Goal: Information Seeking & Learning: Find specific fact

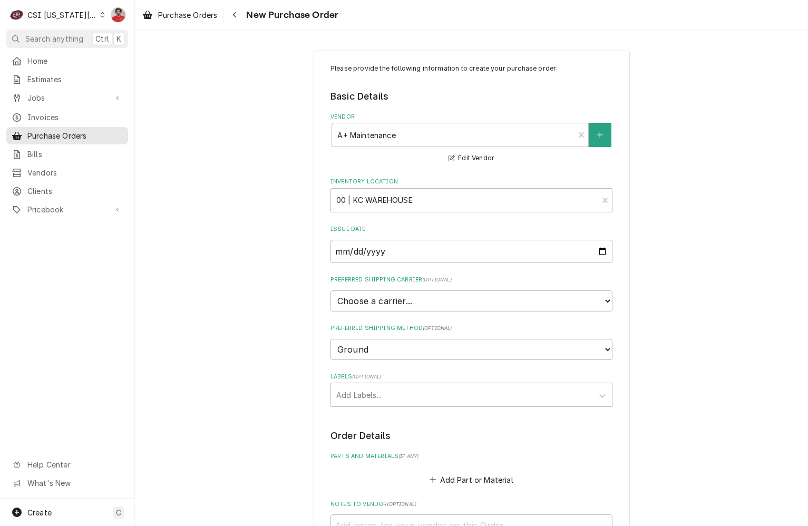
select select "1"
click at [235, 16] on icon "Navigate back" at bounding box center [234, 14] width 5 height 7
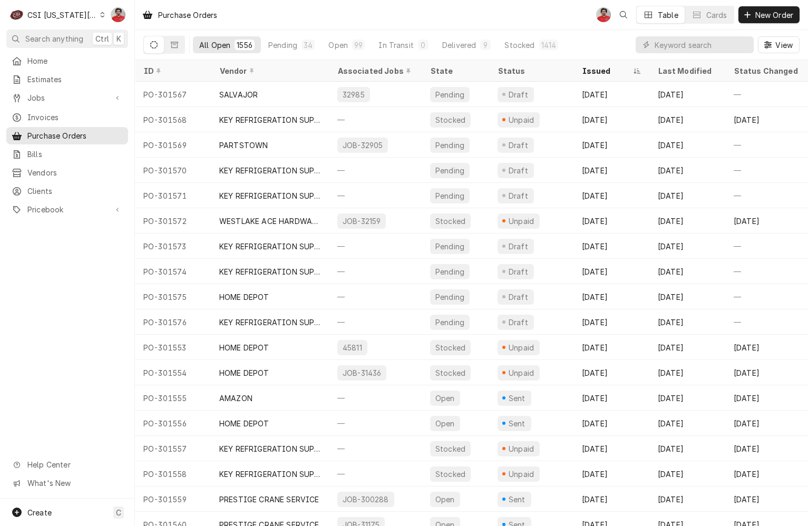
click at [100, 18] on div "Dynamic Content Wrapper" at bounding box center [102, 14] width 5 height 7
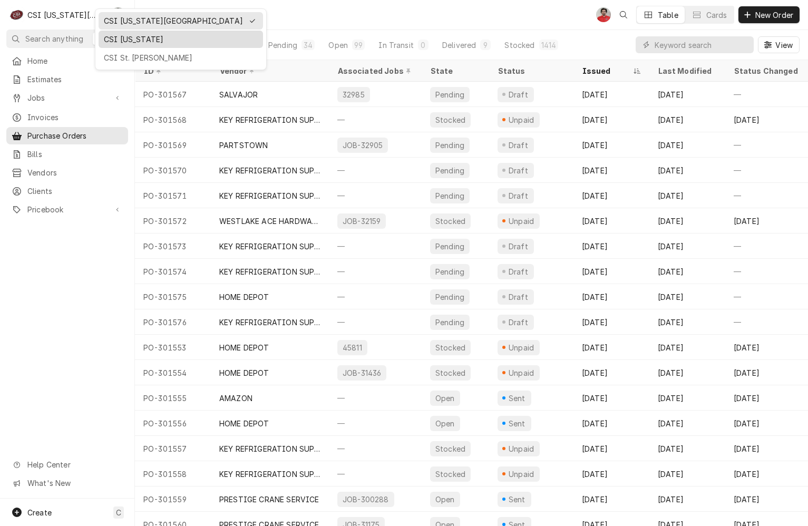
click at [121, 36] on div "CSI [US_STATE]" at bounding box center [181, 39] width 154 height 11
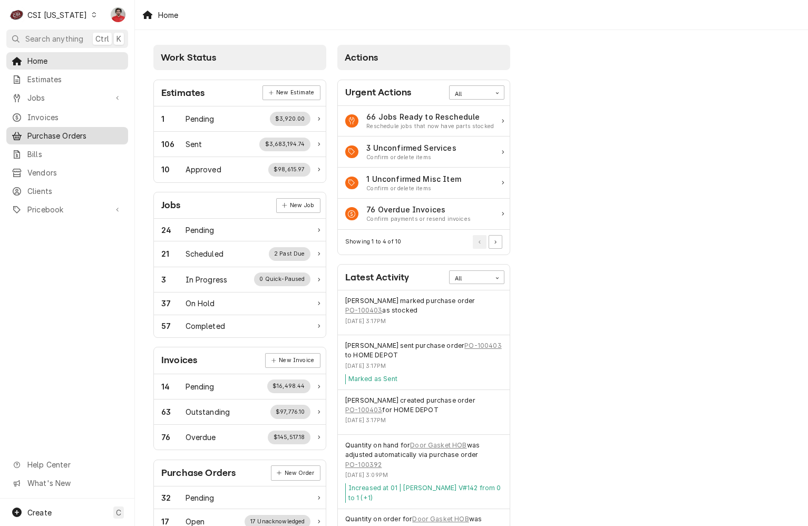
click at [66, 133] on span "Purchase Orders" at bounding box center [74, 135] width 95 height 11
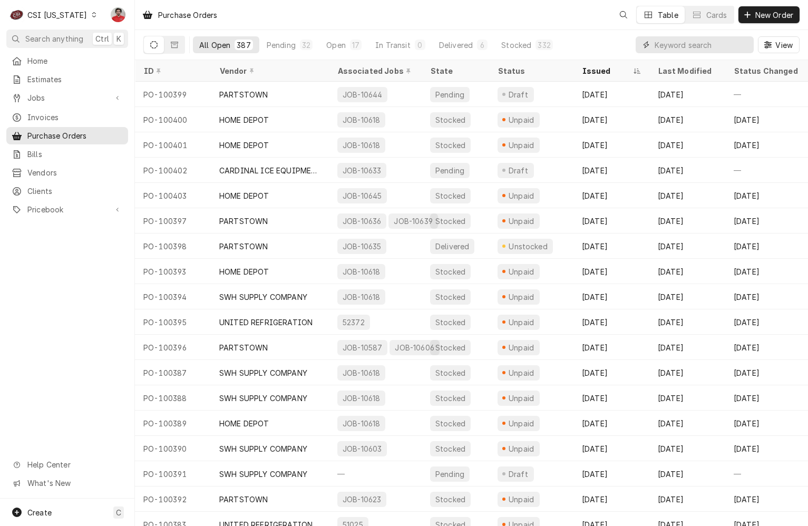
click at [729, 46] on input "Dynamic Content Wrapper" at bounding box center [702, 44] width 94 height 17
type input "100401"
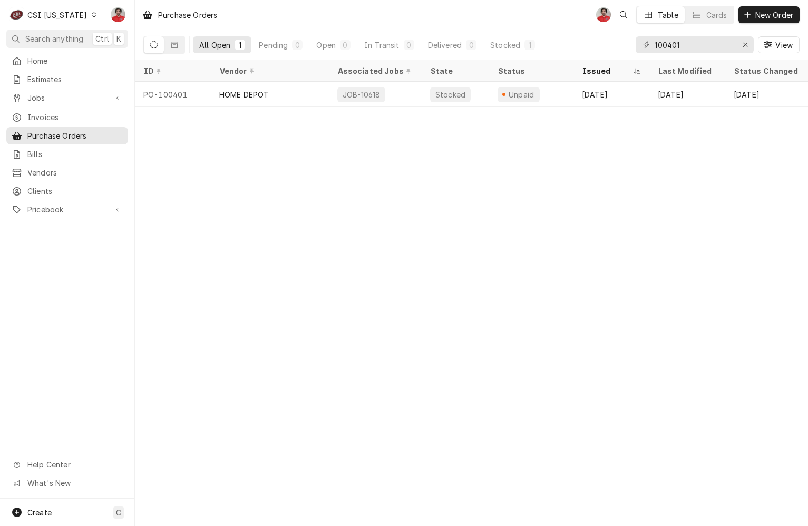
scroll to position [0, 246]
click at [90, 17] on div "Dynamic Content Wrapper" at bounding box center [93, 14] width 7 height 7
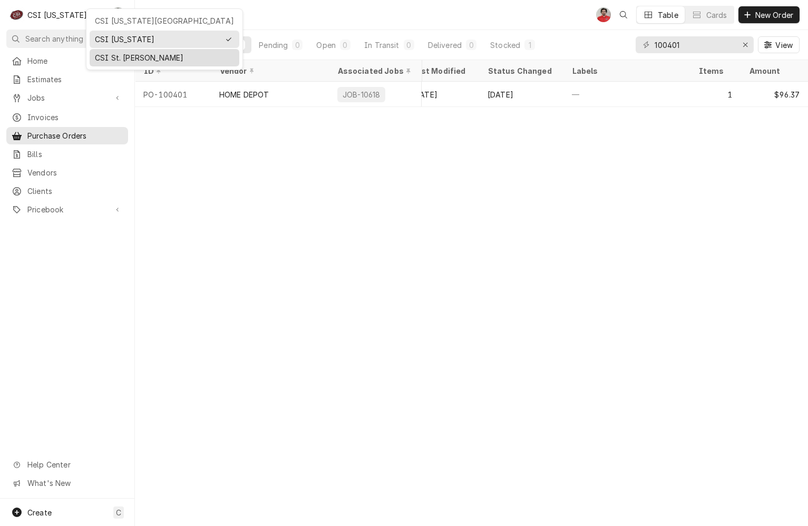
drag, startPoint x: 114, startPoint y: 19, endPoint x: 115, endPoint y: 57, distance: 38.5
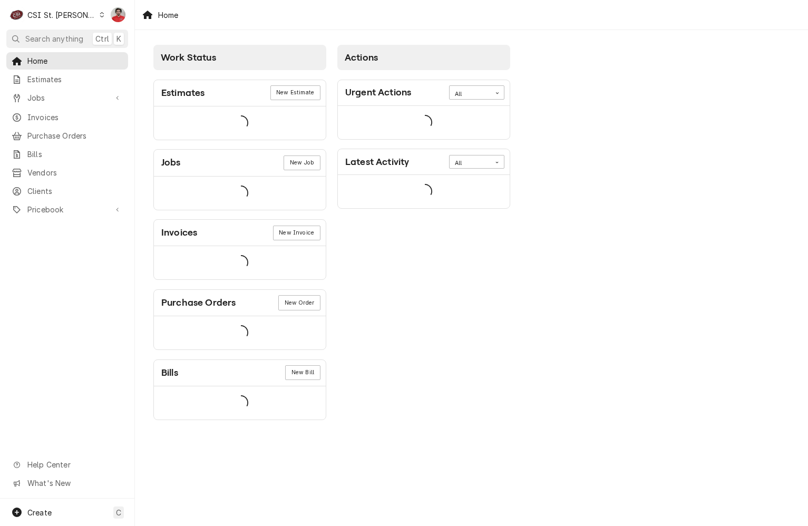
click at [76, 13] on div "C CSI St. [PERSON_NAME]" at bounding box center [57, 14] width 102 height 21
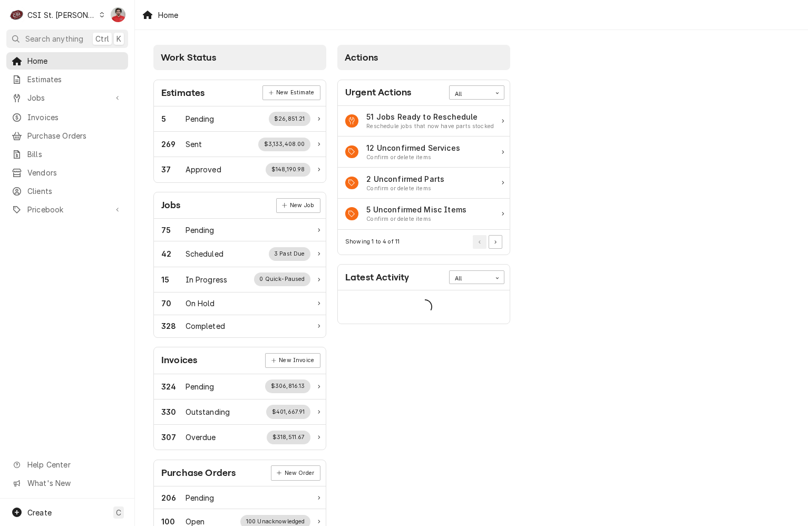
click at [499, 19] on html "C CSI St. Louis NF Search anything Ctrl K Home Estimates Jobs Jobs Job Series I…" at bounding box center [404, 263] width 808 height 526
click at [78, 132] on span "Purchase Orders" at bounding box center [74, 135] width 95 height 11
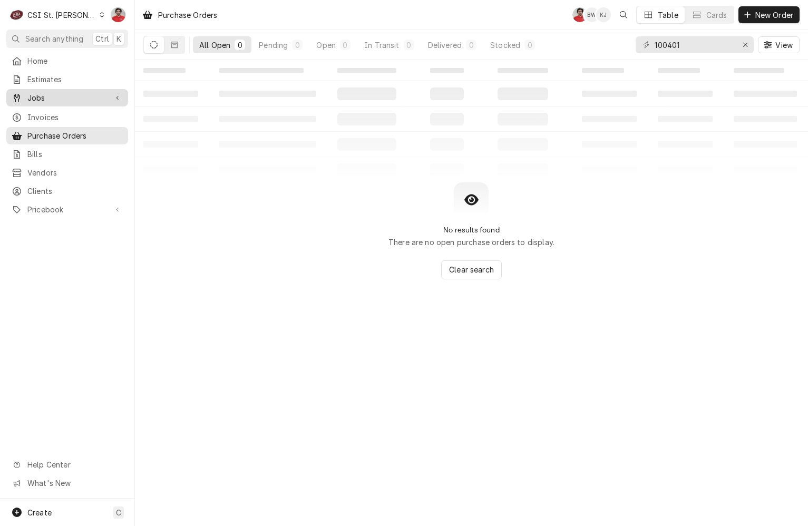
click at [53, 92] on span "Jobs" at bounding box center [67, 97] width 80 height 11
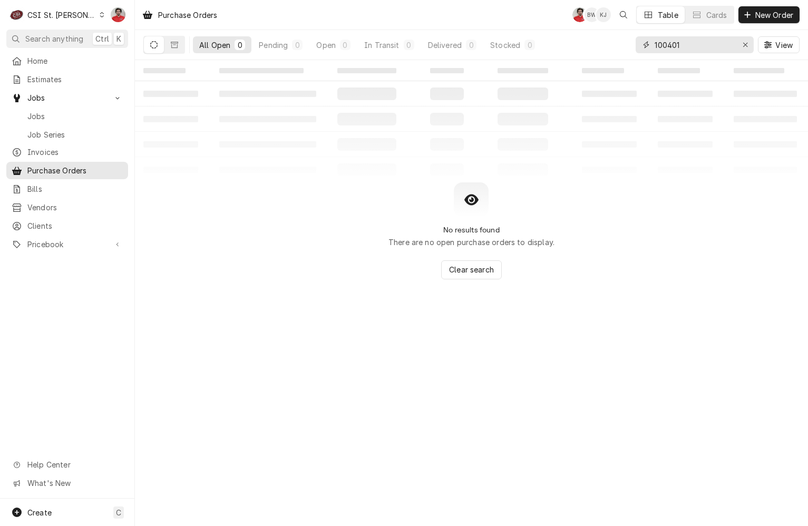
click at [748, 44] on div "Erase input" at bounding box center [745, 45] width 11 height 11
click at [697, 44] on input "Dynamic Content Wrapper" at bounding box center [704, 44] width 99 height 17
type input "42783"
click at [47, 111] on span "Jobs" at bounding box center [74, 116] width 95 height 11
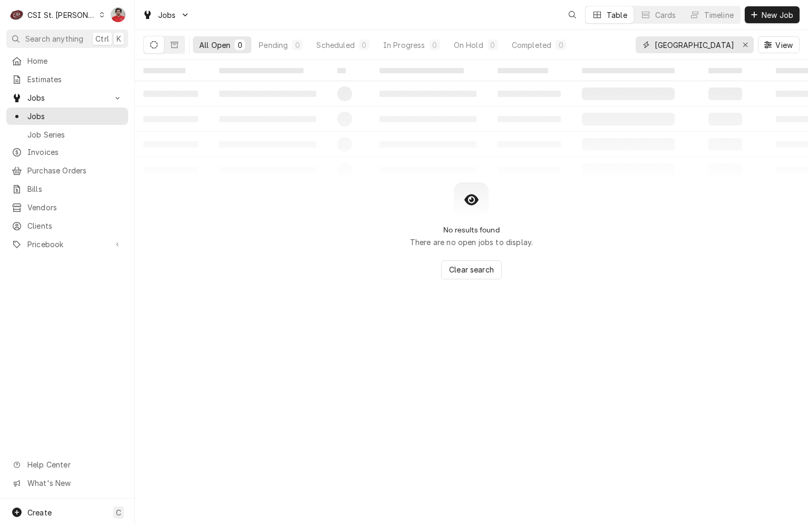
click at [724, 45] on input "University Academy" at bounding box center [694, 44] width 79 height 17
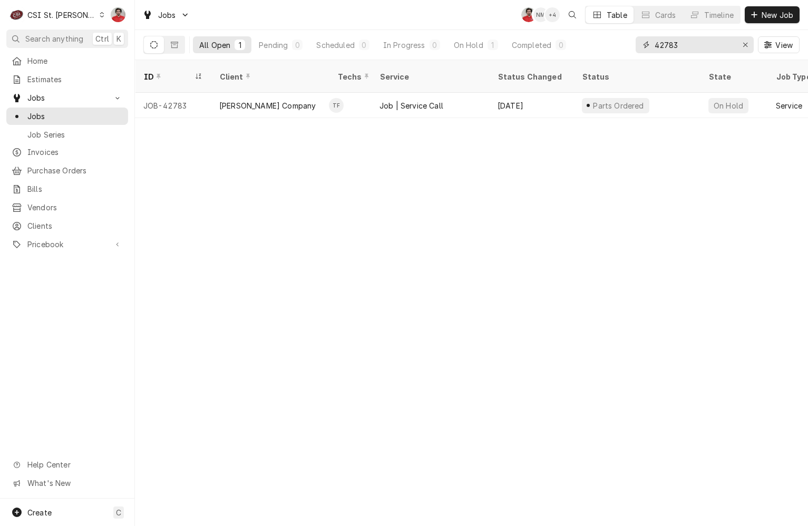
click at [675, 49] on input "42783" at bounding box center [694, 44] width 79 height 17
type input "42532"
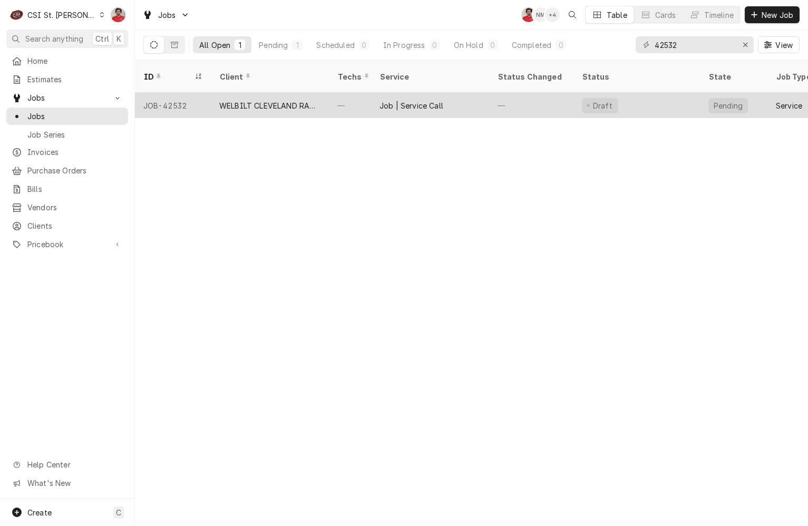
click at [566, 95] on div "—" at bounding box center [531, 105] width 84 height 25
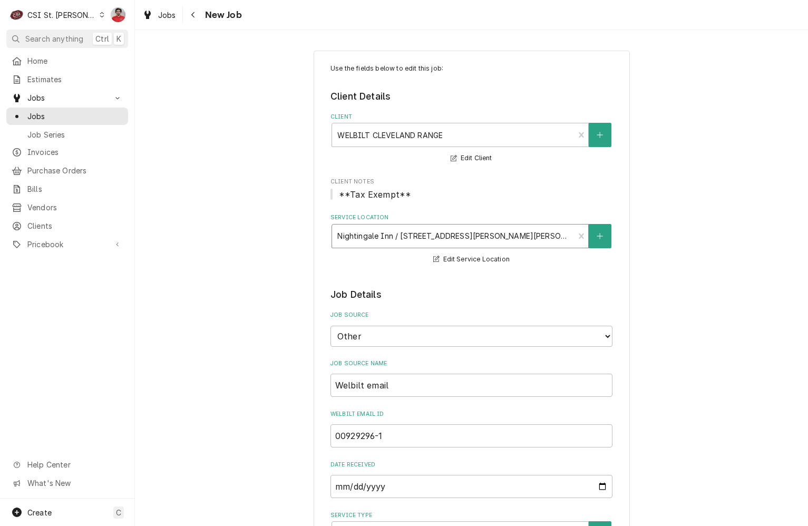
type textarea "x"
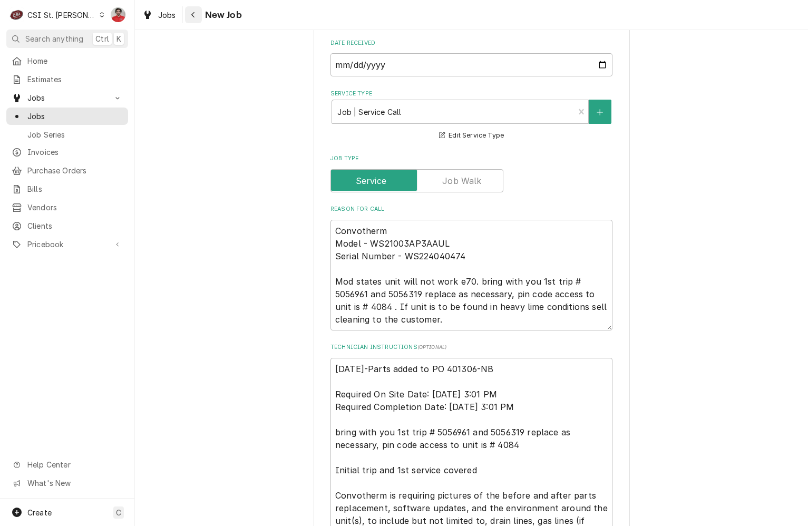
click at [196, 15] on div "Navigate back" at bounding box center [193, 14] width 11 height 11
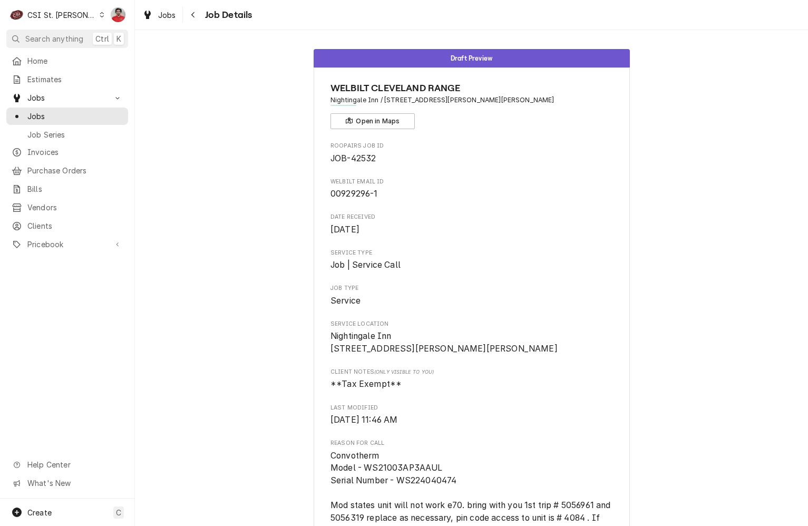
click at [184, 14] on div "Jobs Job Details" at bounding box center [195, 14] width 114 height 17
click at [188, 14] on div "Navigate back" at bounding box center [193, 14] width 11 height 11
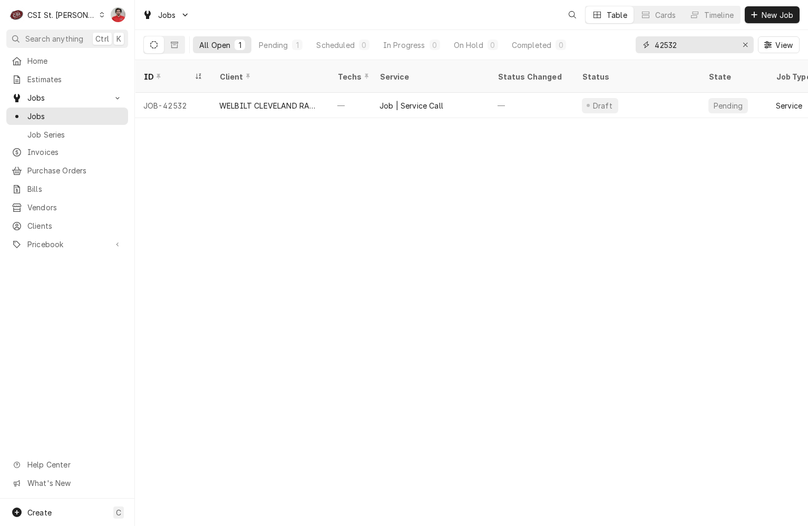
click at [676, 45] on input "42532" at bounding box center [694, 44] width 79 height 17
type input "42356"
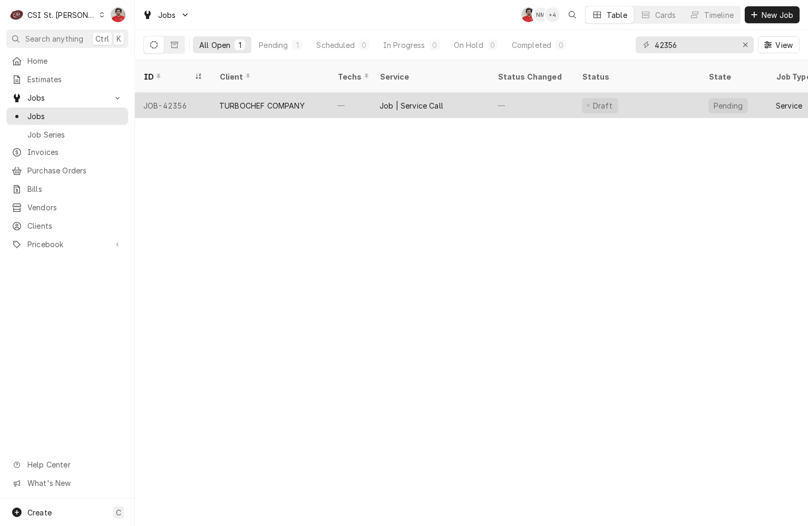
click at [536, 93] on div "—" at bounding box center [531, 105] width 84 height 25
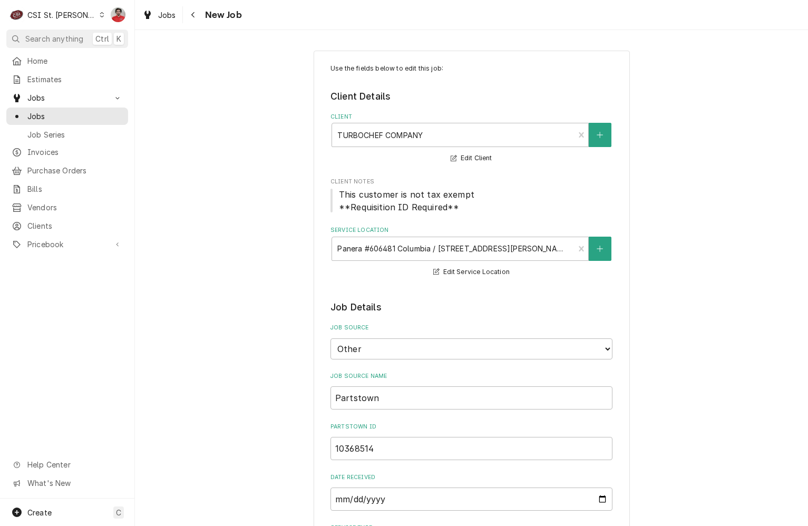
type textarea "x"
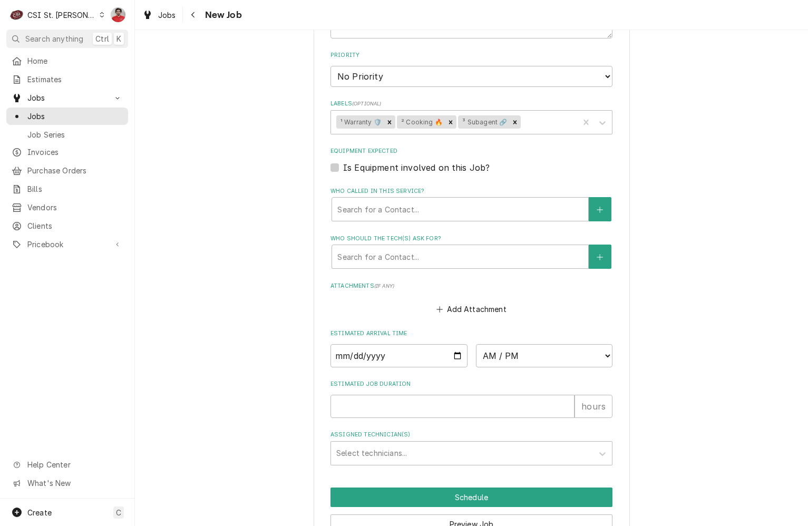
scroll to position [796, 0]
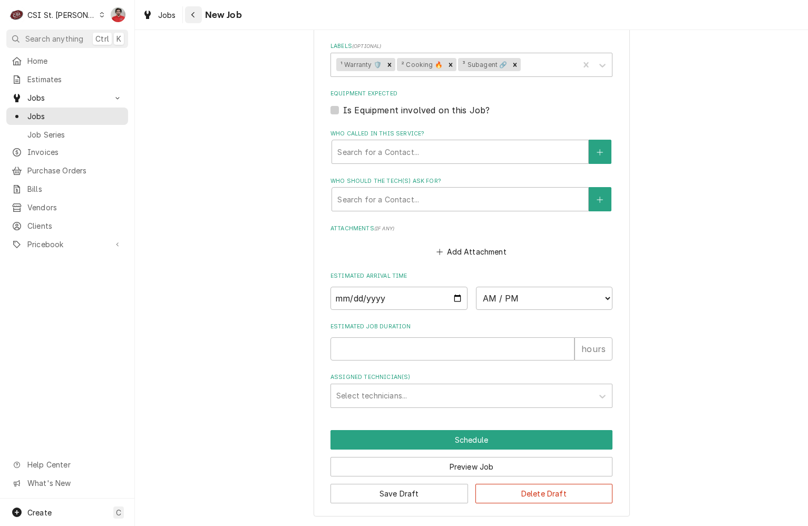
click at [197, 10] on div "Navigate back" at bounding box center [193, 14] width 11 height 11
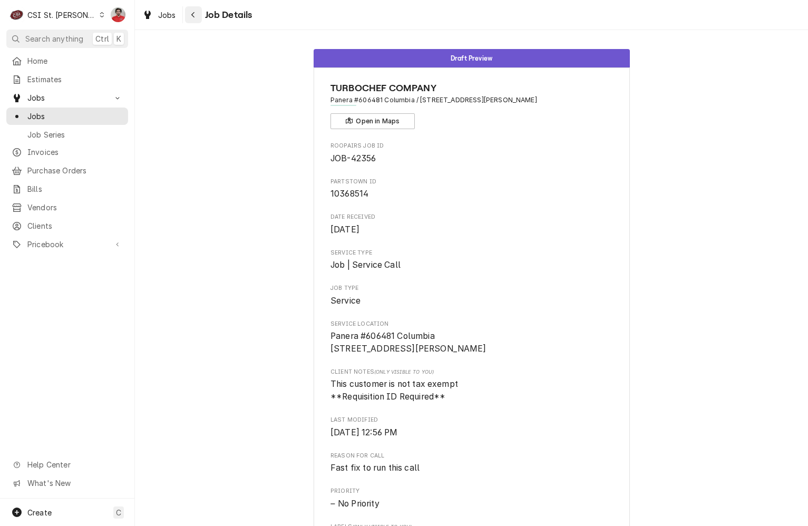
click at [189, 15] on div "Navigate back" at bounding box center [193, 14] width 11 height 11
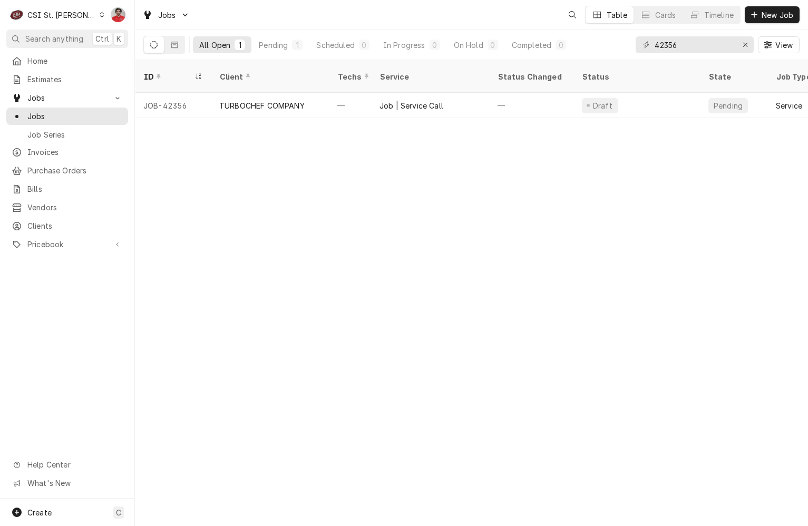
click at [675, 53] on div "42356 View" at bounding box center [718, 45] width 164 height 30
click at [674, 51] on input "42356" at bounding box center [694, 44] width 79 height 17
click at [674, 50] on input "42356" at bounding box center [694, 44] width 79 height 17
type input "401303"
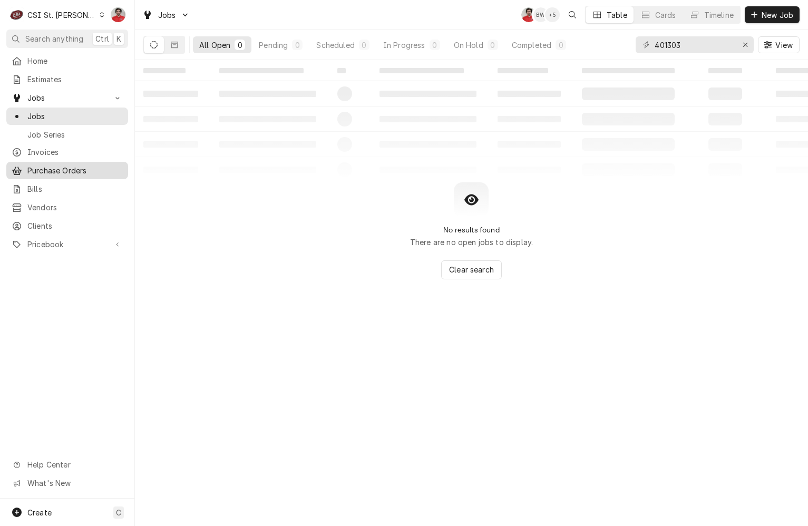
click at [69, 168] on span "Purchase Orders" at bounding box center [74, 170] width 95 height 11
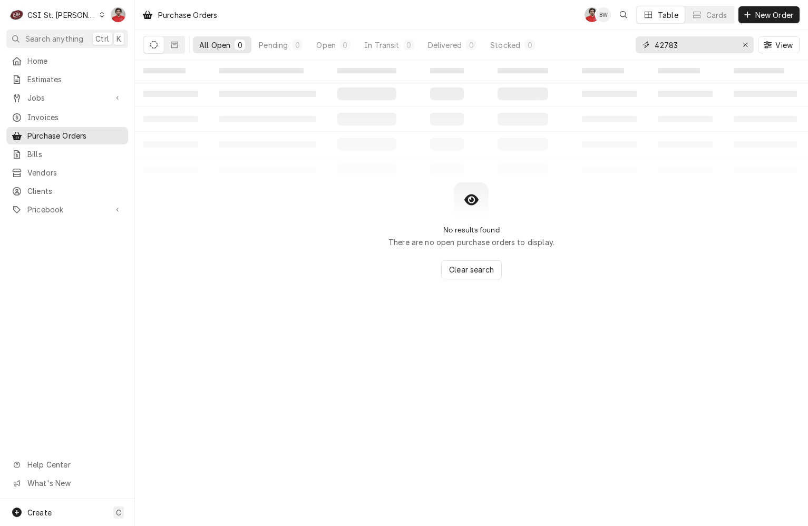
click at [687, 43] on input "42783" at bounding box center [694, 44] width 79 height 17
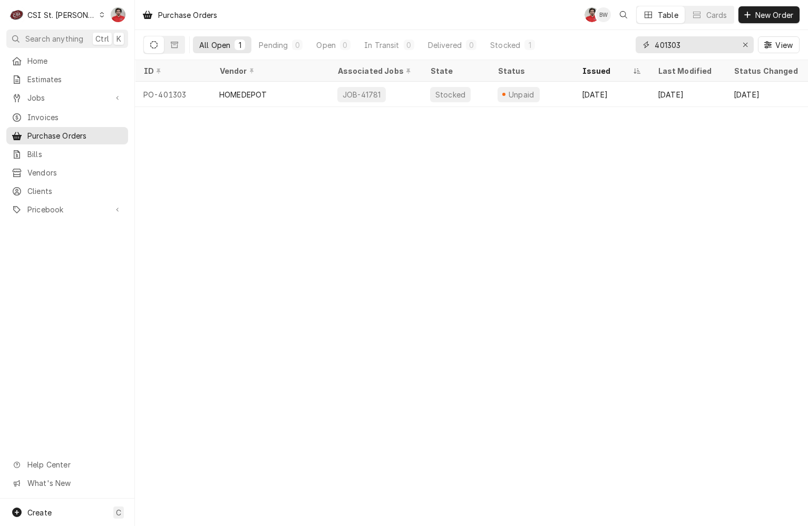
click at [661, 40] on input "401303" at bounding box center [694, 44] width 79 height 17
type input "42743"
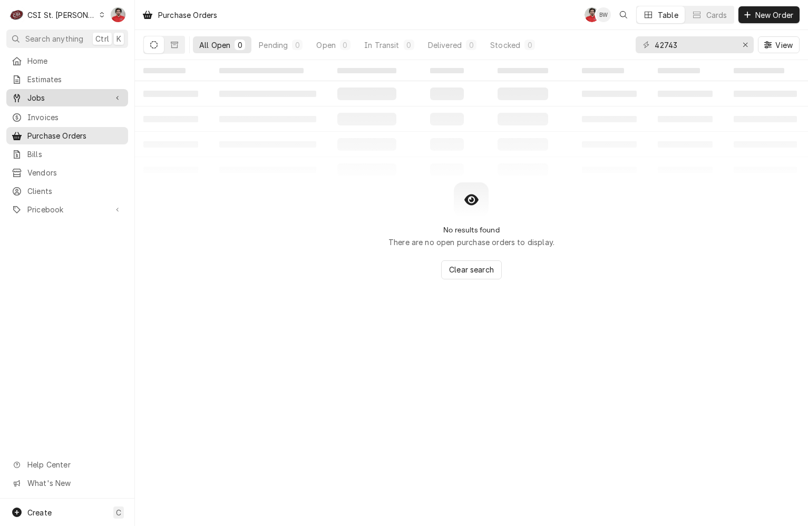
click at [46, 97] on span "Jobs" at bounding box center [67, 97] width 80 height 11
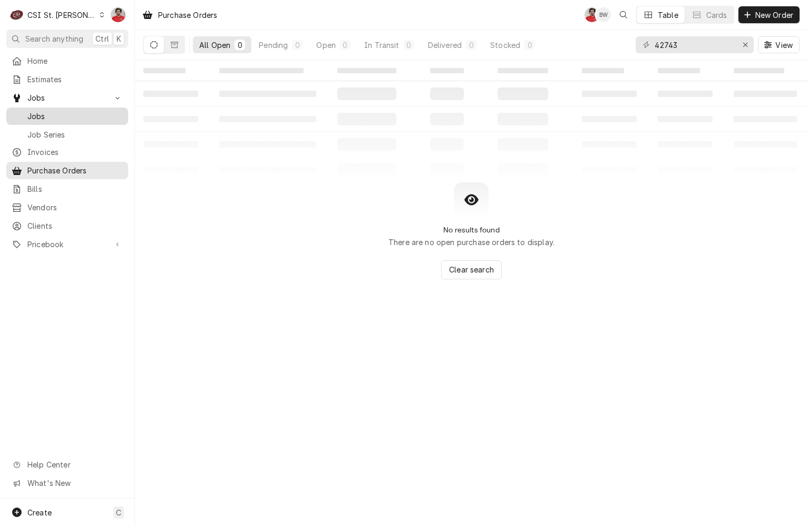
click at [51, 113] on span "Jobs" at bounding box center [74, 116] width 95 height 11
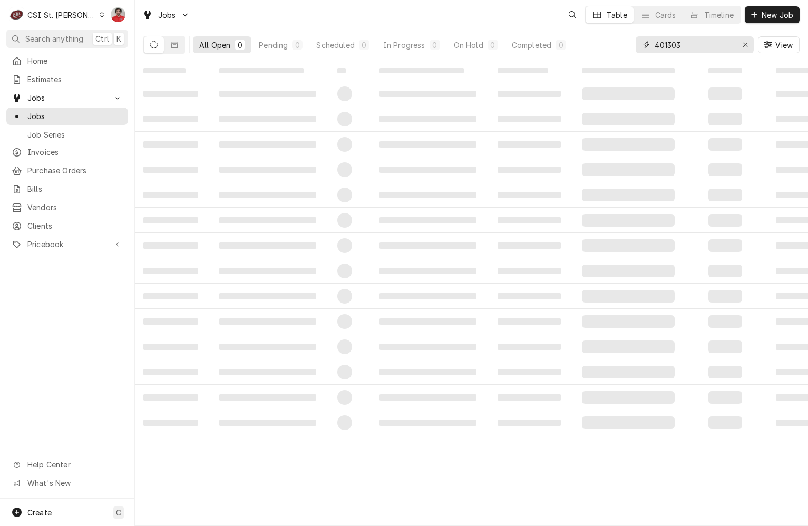
click at [711, 48] on input "401303" at bounding box center [694, 44] width 79 height 17
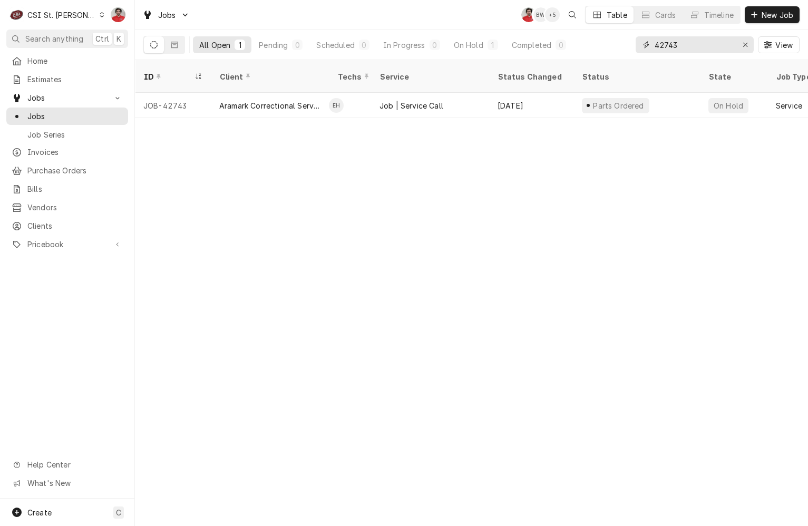
click at [681, 47] on input "42743" at bounding box center [694, 44] width 79 height 17
type input "42356"
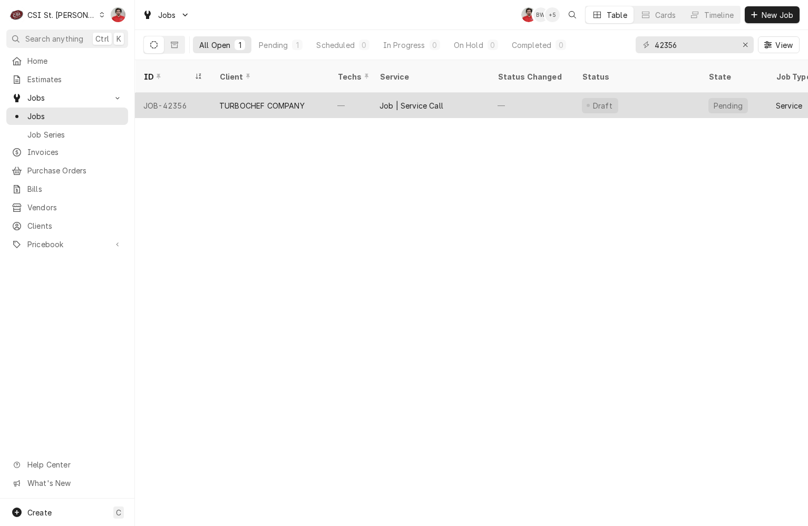
click at [633, 93] on div "Draft" at bounding box center [637, 105] width 127 height 25
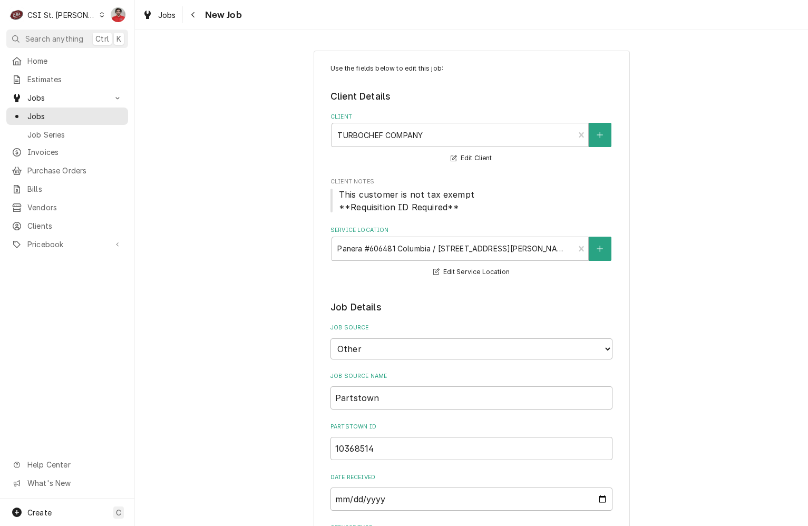
type textarea "x"
click at [198, 10] on div "Navigate back" at bounding box center [193, 14] width 11 height 11
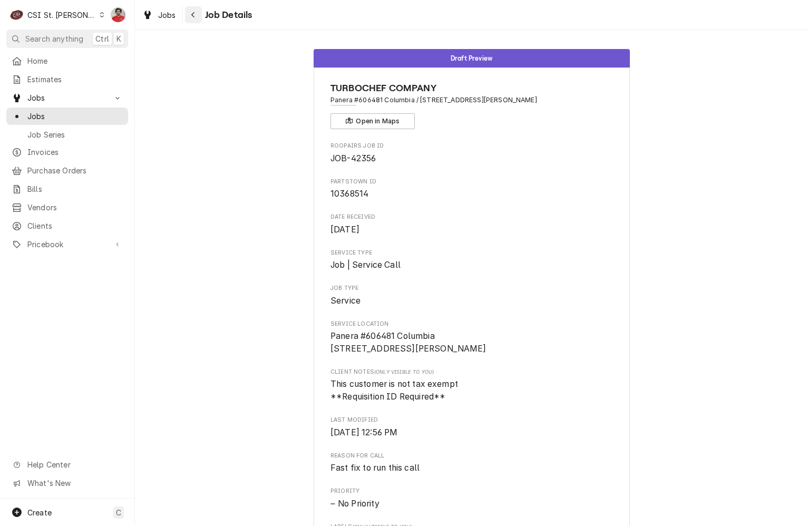
click at [198, 16] on div "Navigate back" at bounding box center [193, 14] width 11 height 11
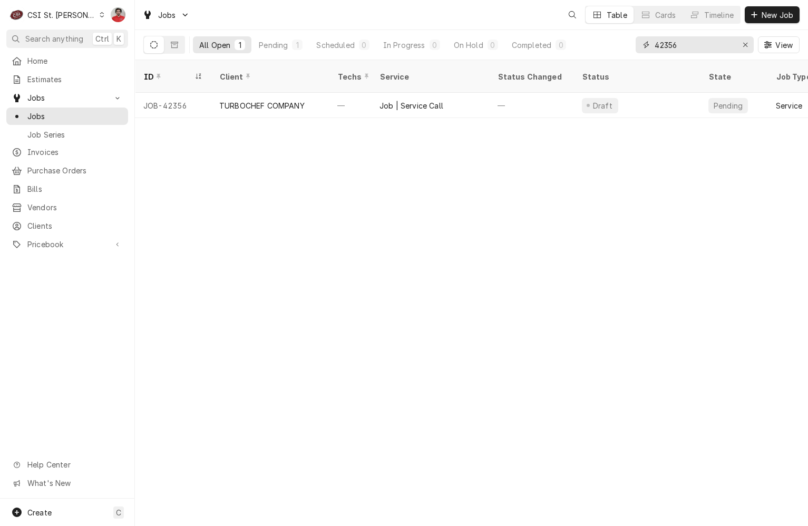
click at [710, 44] on input "42356" at bounding box center [694, 44] width 79 height 17
type input "42790"
click at [53, 16] on div "CSI St. [PERSON_NAME]" at bounding box center [61, 14] width 69 height 11
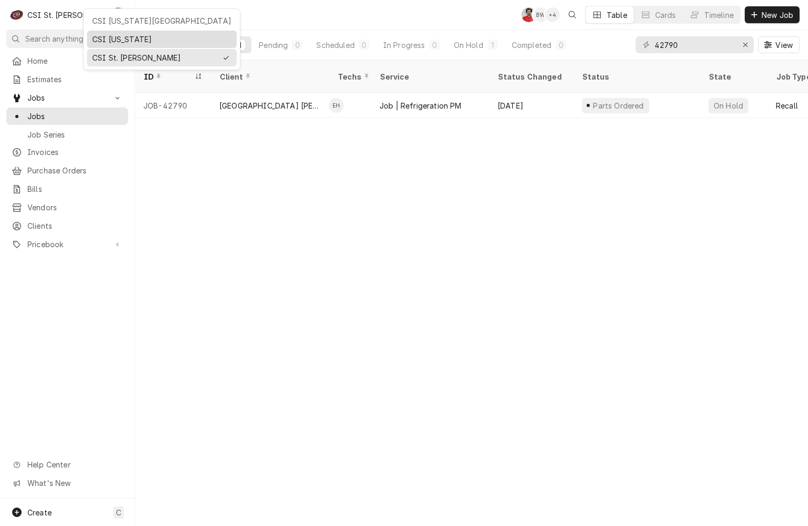
click at [106, 32] on div "CSI Kentucky" at bounding box center [162, 39] width 150 height 17
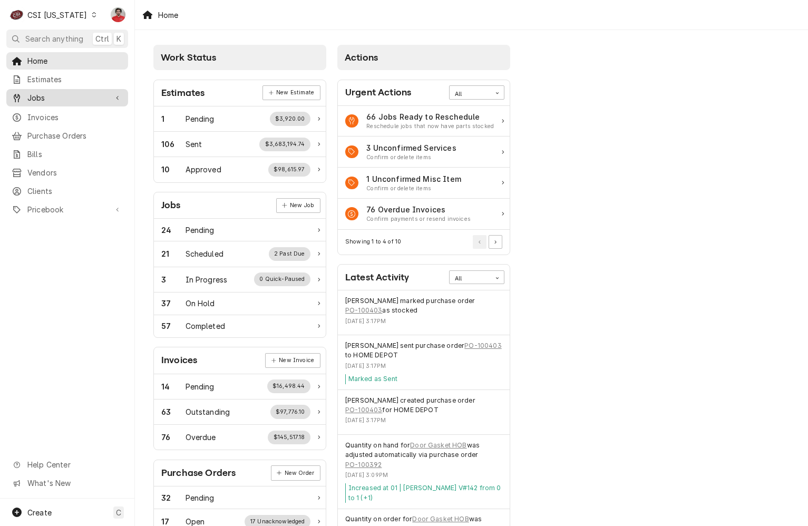
click at [68, 92] on span "Jobs" at bounding box center [67, 97] width 80 height 11
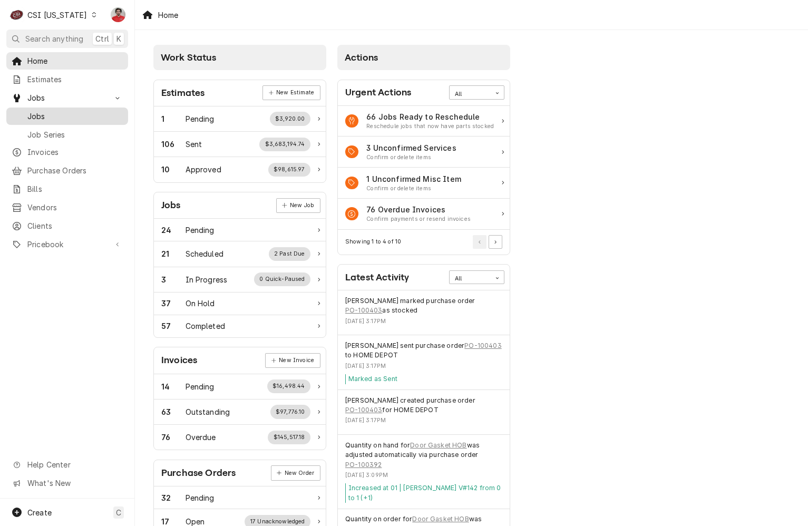
click at [74, 112] on span "Jobs" at bounding box center [74, 116] width 95 height 11
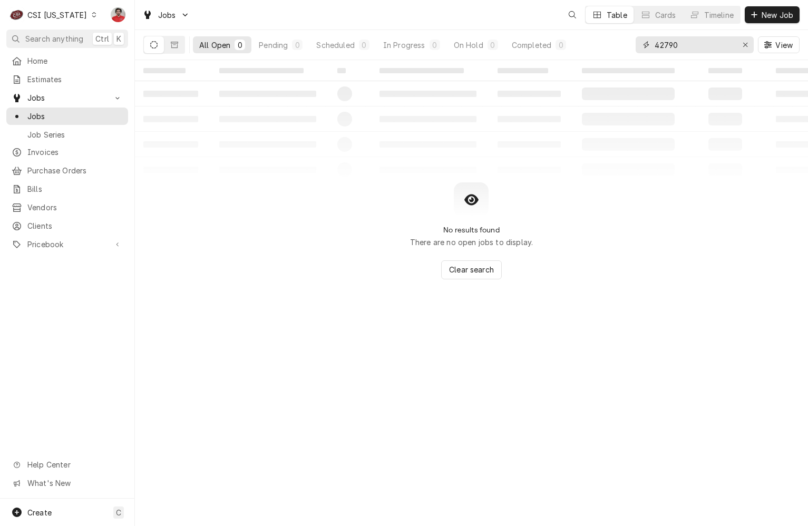
click at [694, 50] on input "42790" at bounding box center [694, 44] width 79 height 17
type input "10647"
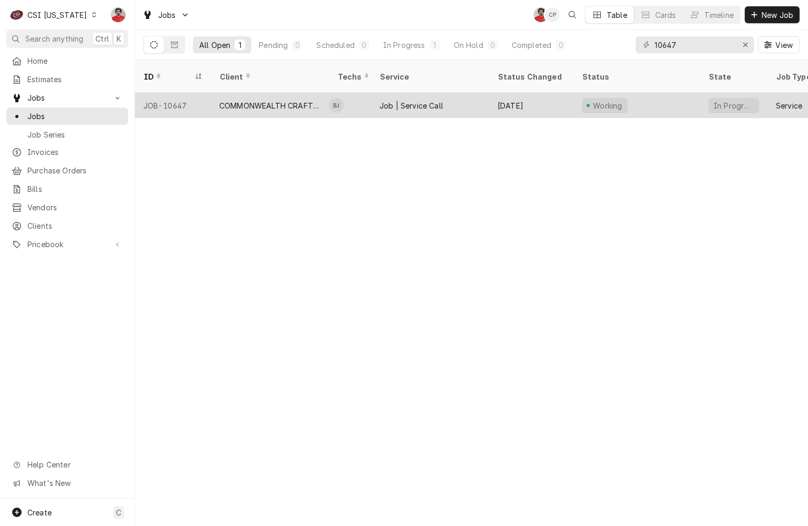
click at [659, 93] on div "Working" at bounding box center [637, 105] width 127 height 25
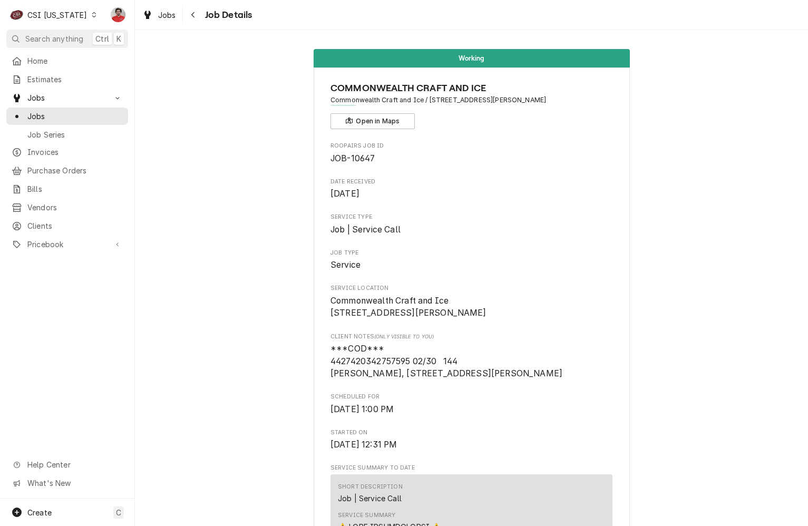
scroll to position [369, 0]
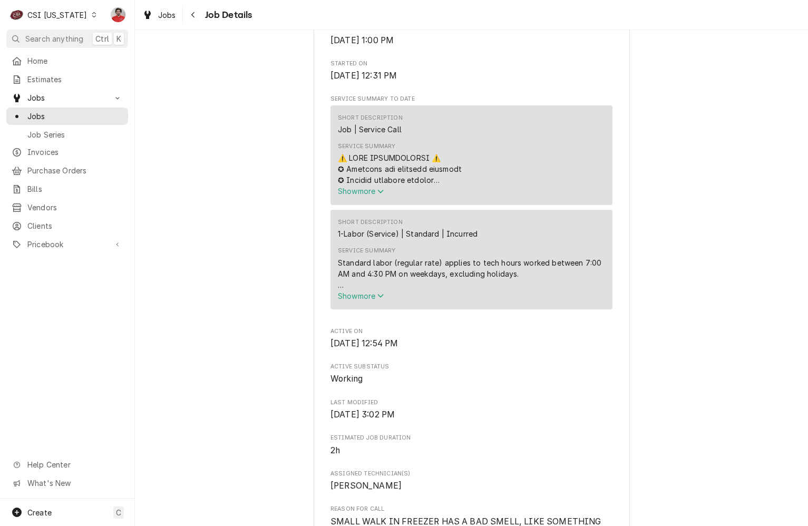
click at [367, 301] on span "Show more" at bounding box center [361, 296] width 46 height 9
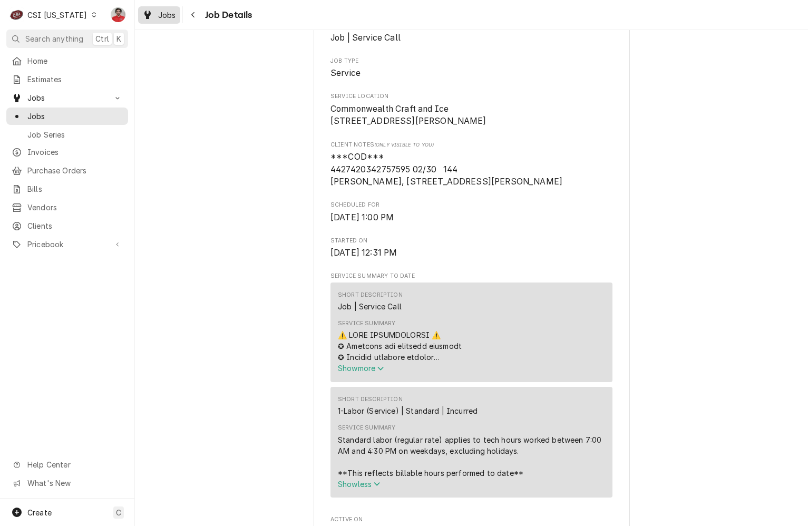
scroll to position [0, 0]
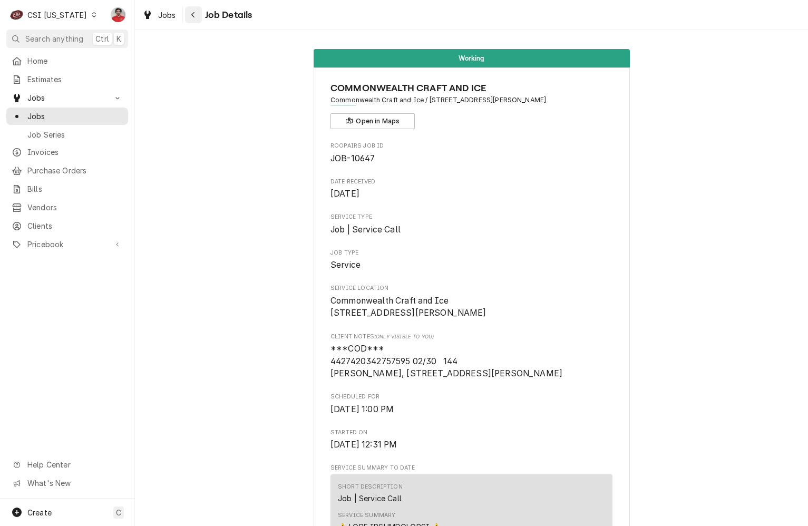
click at [189, 13] on div "Navigate back" at bounding box center [193, 14] width 11 height 11
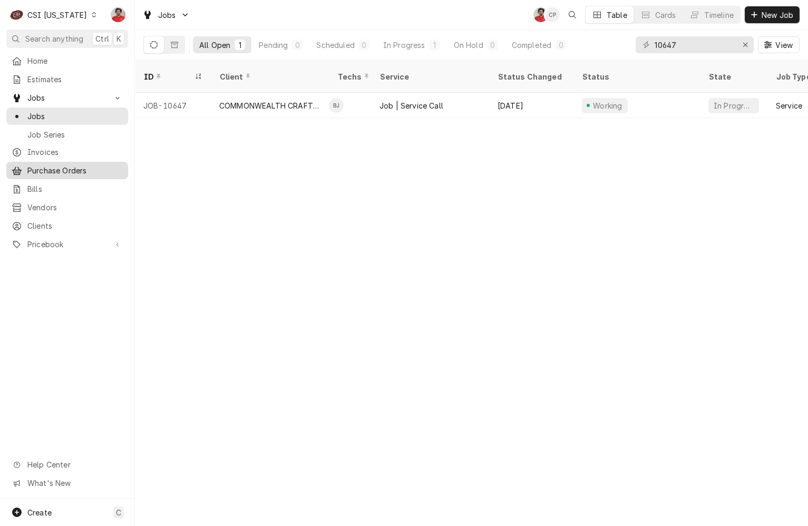
click at [60, 168] on span "Purchase Orders" at bounding box center [74, 170] width 95 height 11
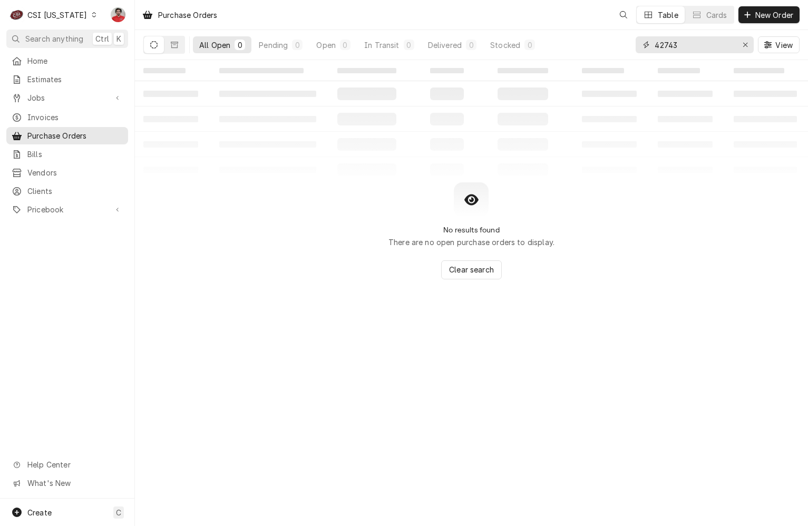
click at [684, 44] on input "42743" at bounding box center [694, 44] width 79 height 17
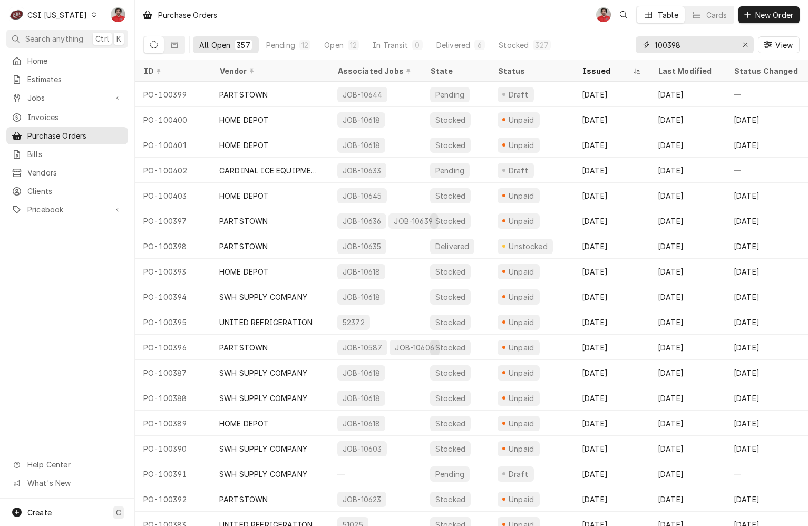
type input "100398"
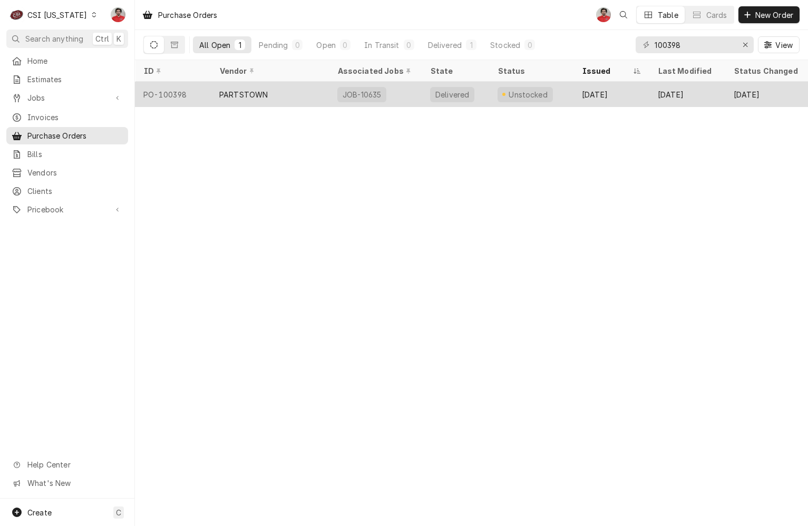
click at [650, 101] on div "[DATE]" at bounding box center [688, 94] width 76 height 25
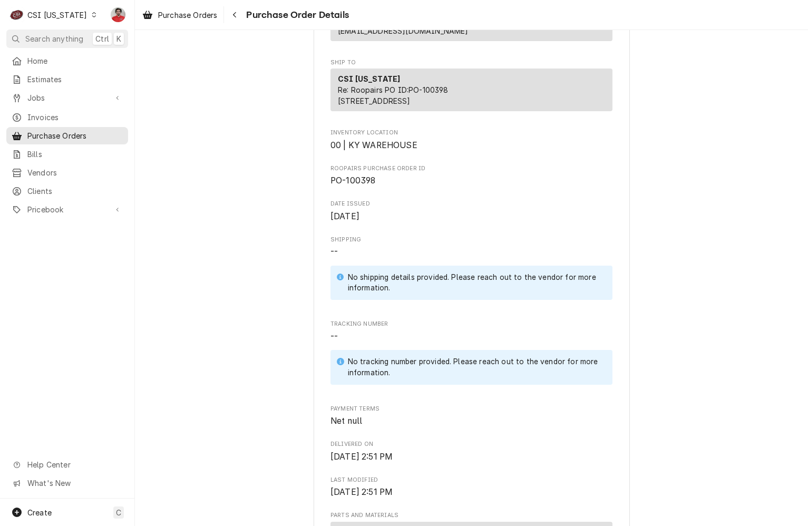
scroll to position [105, 0]
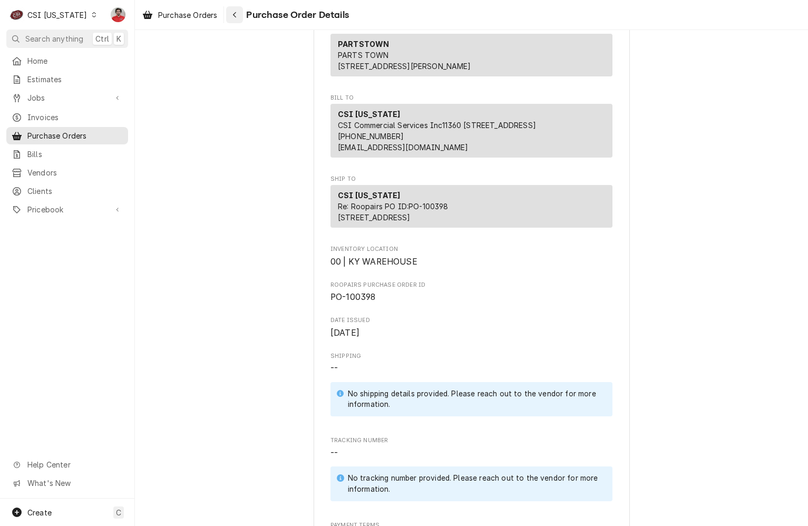
click at [237, 22] on button "Navigate back" at bounding box center [234, 14] width 17 height 17
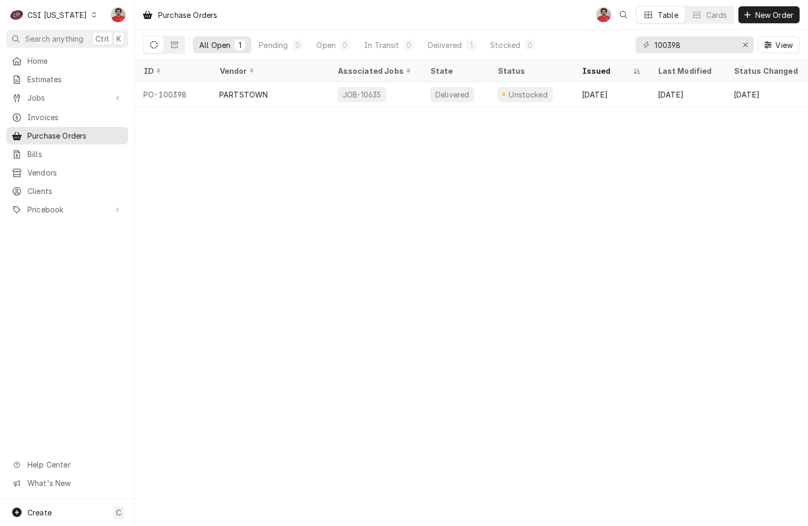
drag, startPoint x: 67, startPoint y: 22, endPoint x: 66, endPoint y: 27, distance: 5.3
click at [67, 22] on div "C CSI Kentucky" at bounding box center [53, 14] width 94 height 21
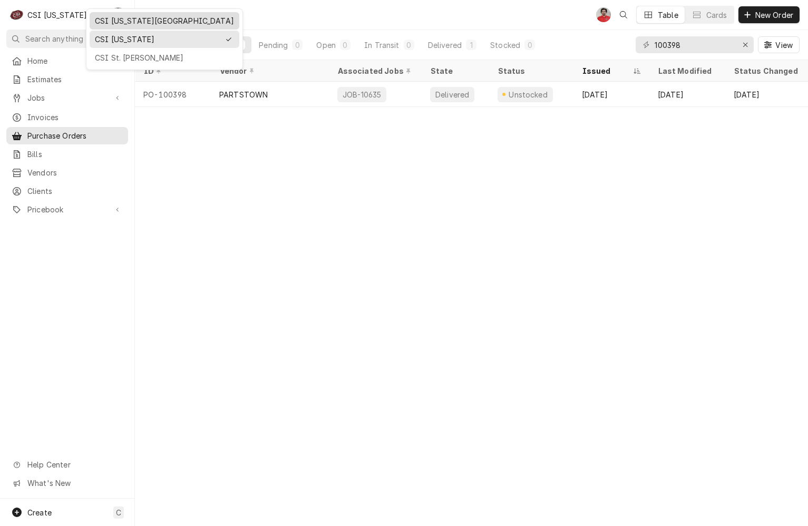
click at [128, 26] on div "CSI Kansas City" at bounding box center [165, 20] width 146 height 13
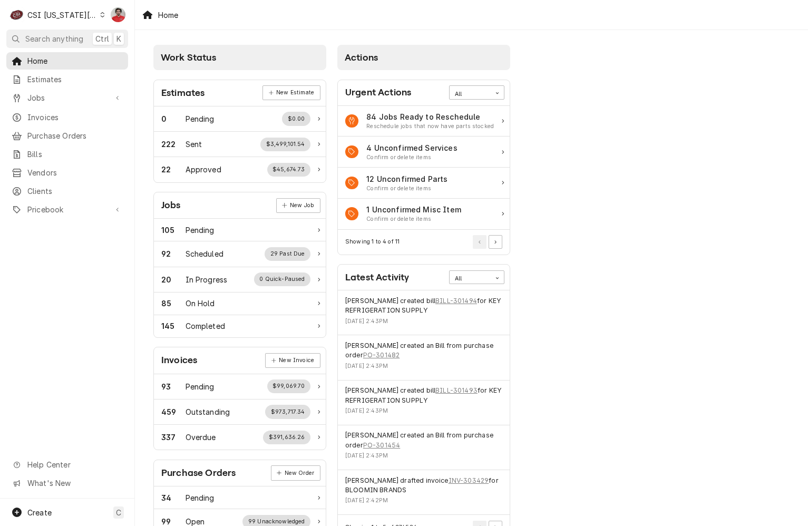
click at [51, 17] on div "CSI [US_STATE][GEOGRAPHIC_DATA]" at bounding box center [62, 14] width 70 height 11
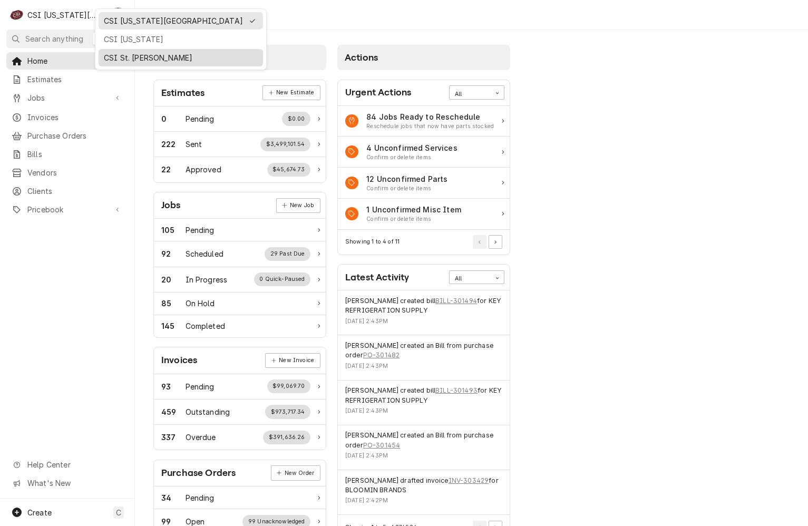
click at [114, 53] on div "CSI St. [PERSON_NAME]" at bounding box center [181, 57] width 154 height 11
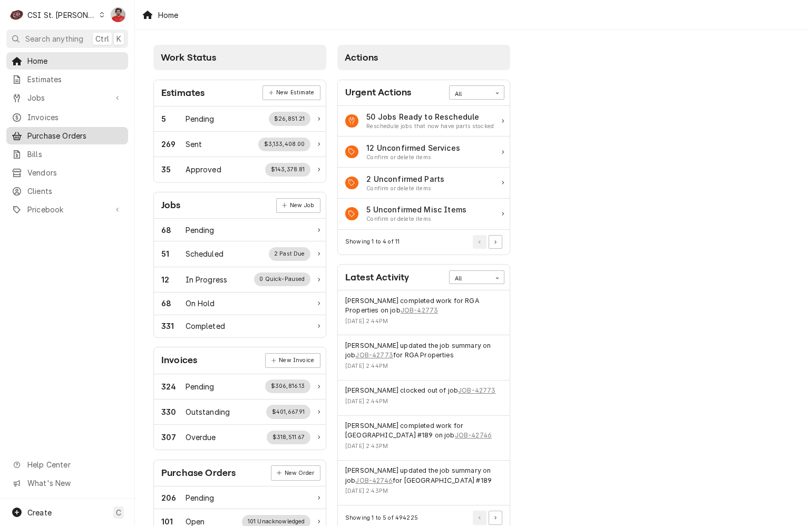
click at [60, 137] on span "Purchase Orders" at bounding box center [74, 135] width 95 height 11
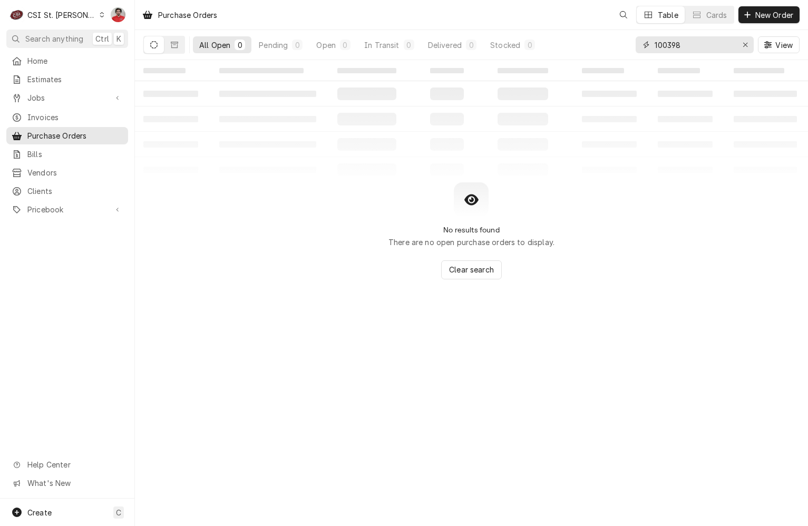
click at [701, 42] on input "100398" at bounding box center [694, 44] width 79 height 17
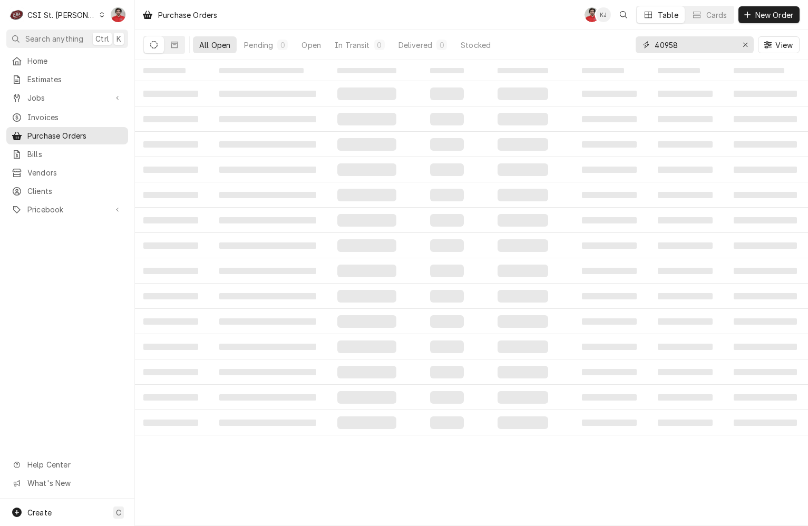
type input "40958"
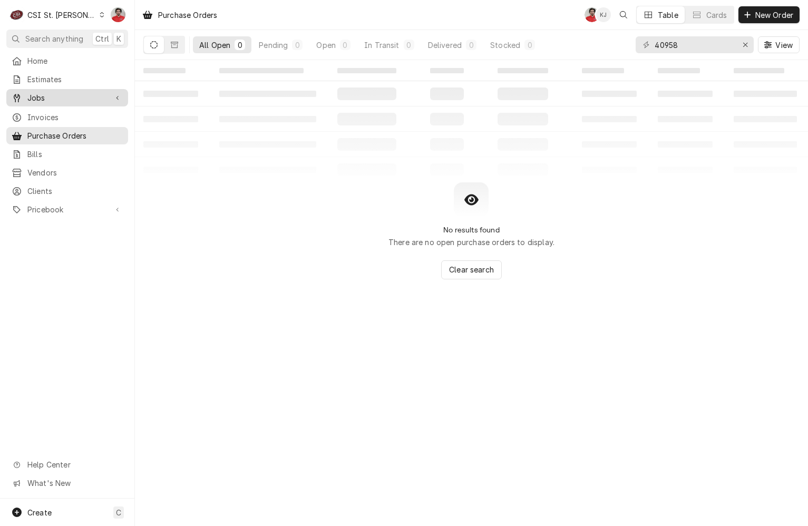
click at [52, 95] on span "Jobs" at bounding box center [67, 97] width 80 height 11
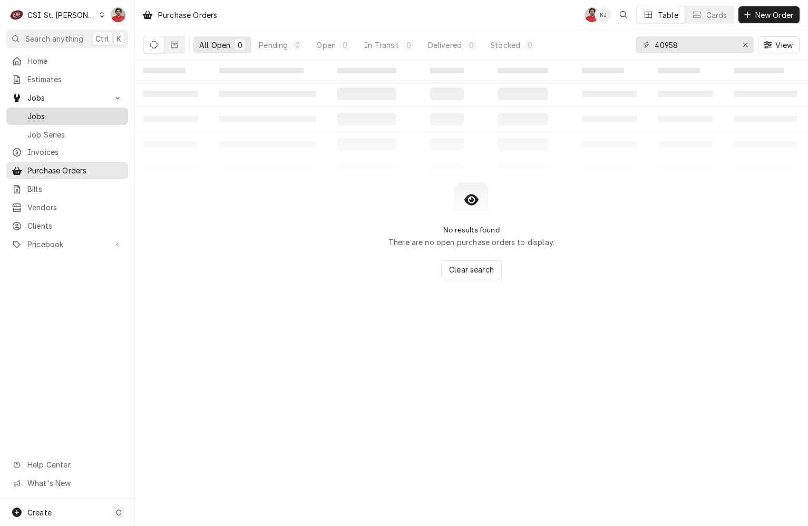
click at [61, 111] on span "Jobs" at bounding box center [74, 116] width 95 height 11
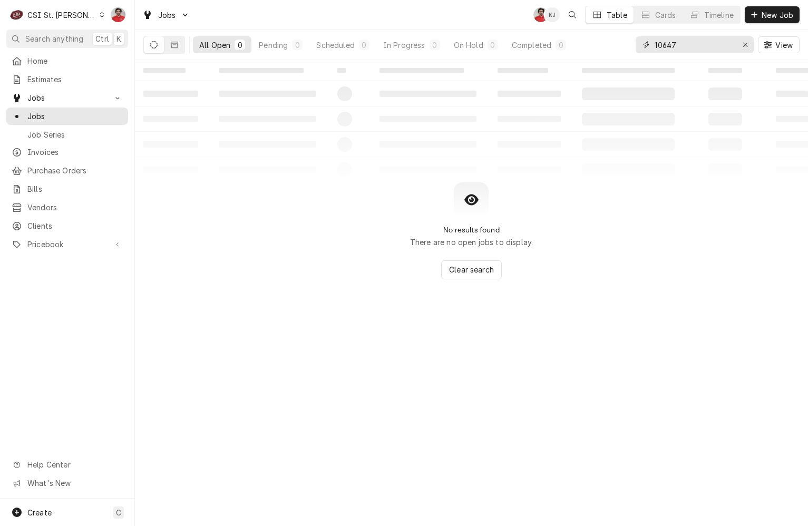
click at [679, 45] on input "10647" at bounding box center [694, 44] width 79 height 17
type input "40958"
click at [173, 44] on icon "Dynamic Content Wrapper" at bounding box center [174, 44] width 7 height 7
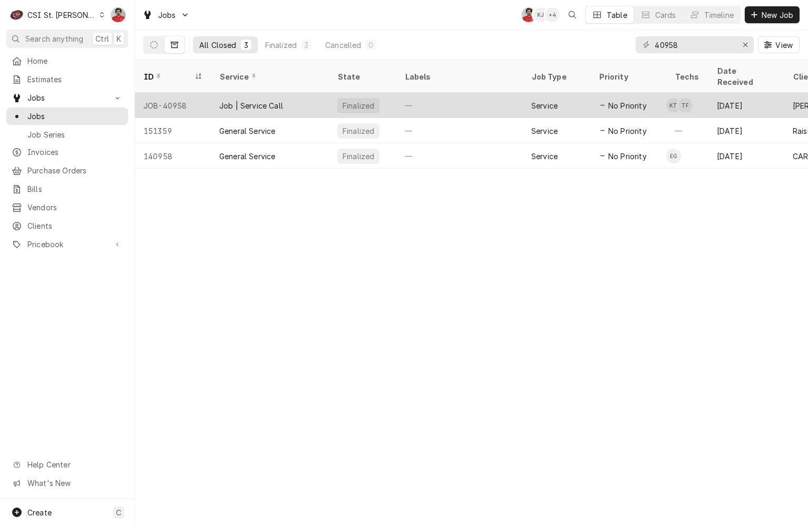
click at [217, 93] on div "Job | Service Call" at bounding box center [270, 105] width 118 height 25
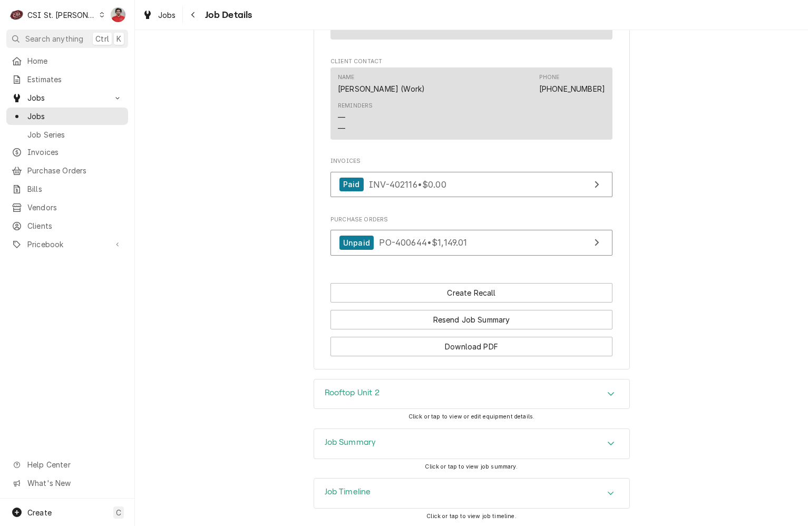
scroll to position [1029, 0]
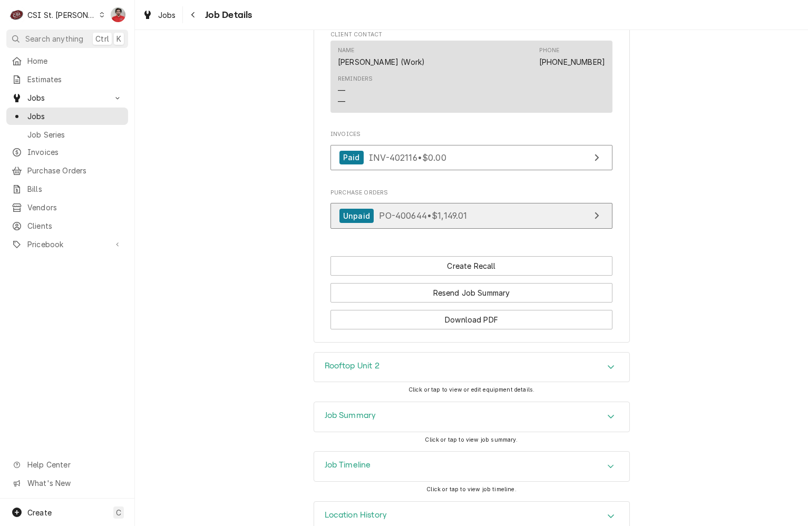
click at [361, 209] on div "Unpaid" at bounding box center [357, 216] width 34 height 14
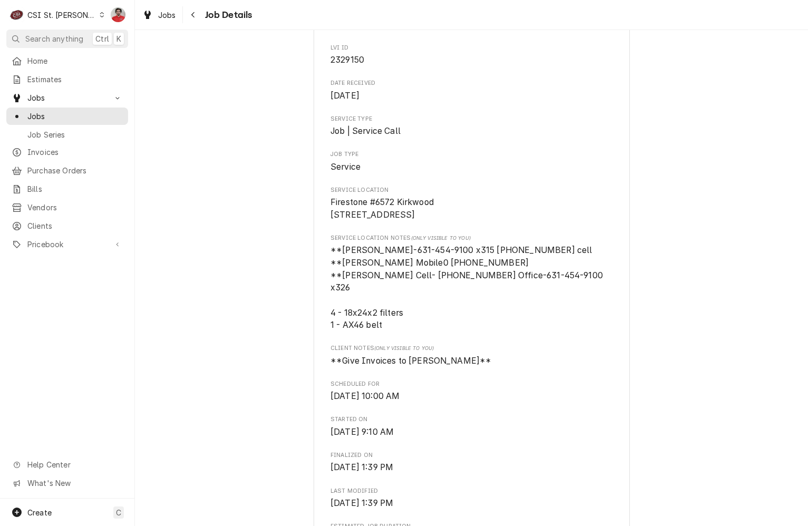
scroll to position [0, 0]
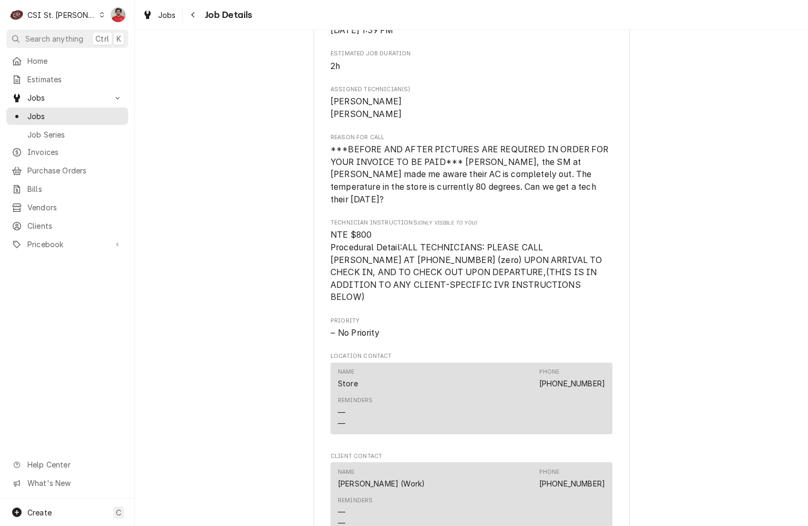
scroll to position [976, 0]
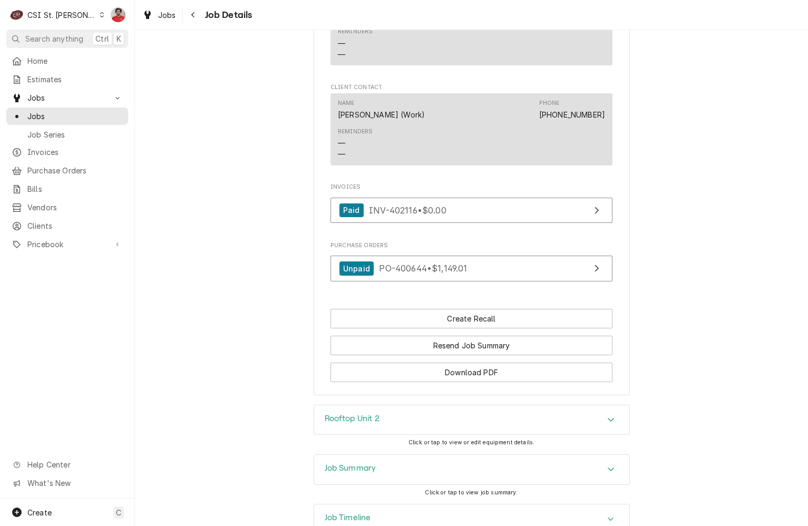
click at [435, 455] on div "Job Summary" at bounding box center [471, 470] width 315 height 30
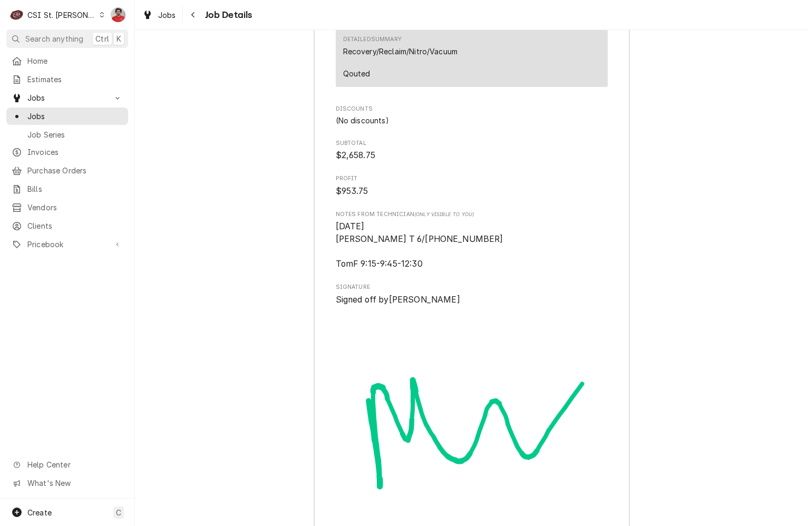
scroll to position [3934, 0]
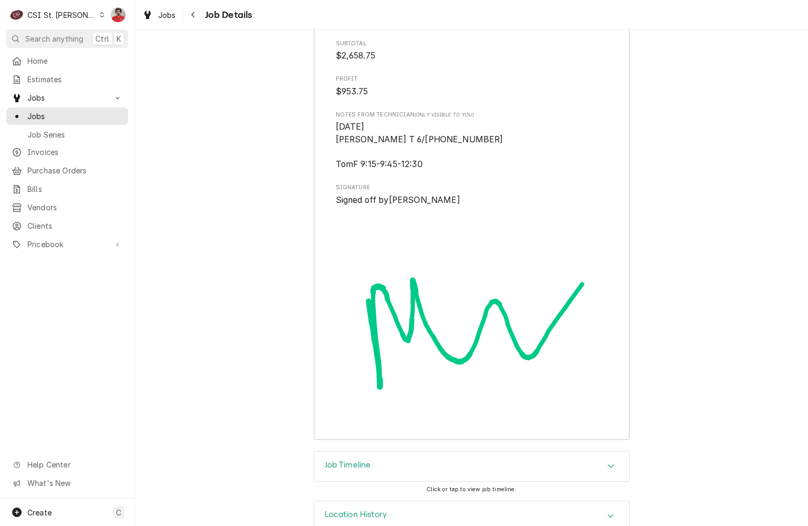
click at [491, 452] on div "Job Timeline" at bounding box center [471, 467] width 315 height 30
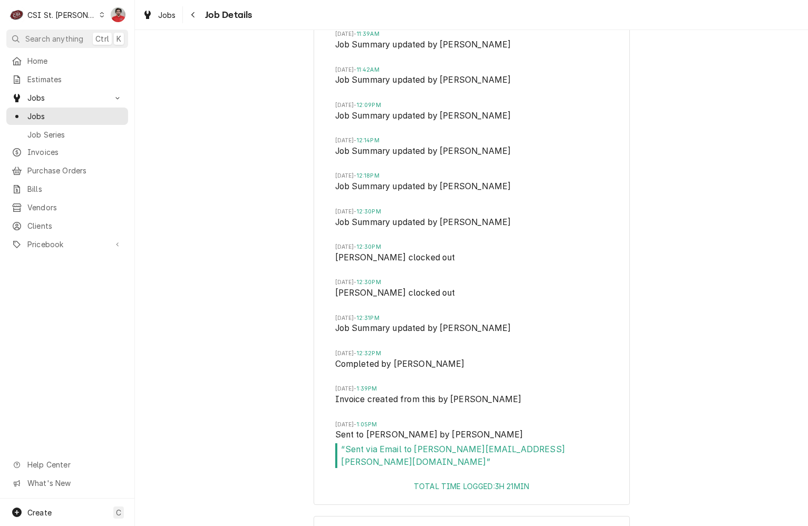
scroll to position [4683, 0]
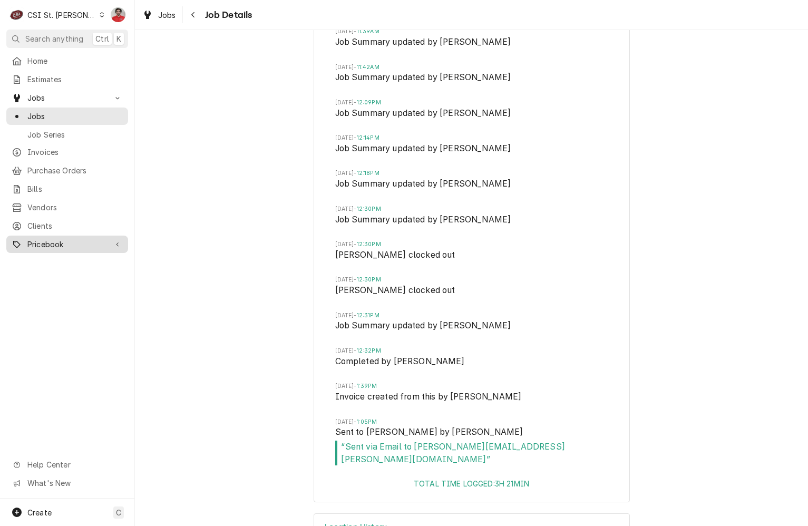
click at [49, 244] on div "Pricebook" at bounding box center [67, 244] width 118 height 13
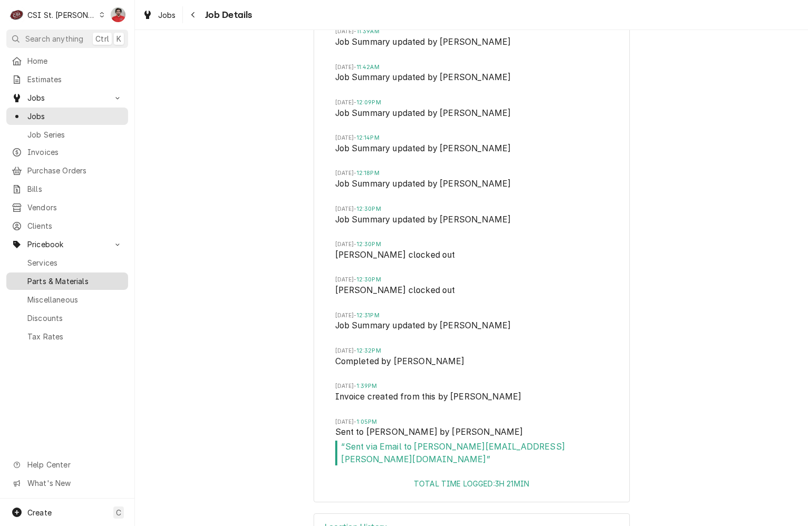
click at [54, 276] on span "Parts & Materials" at bounding box center [74, 281] width 95 height 11
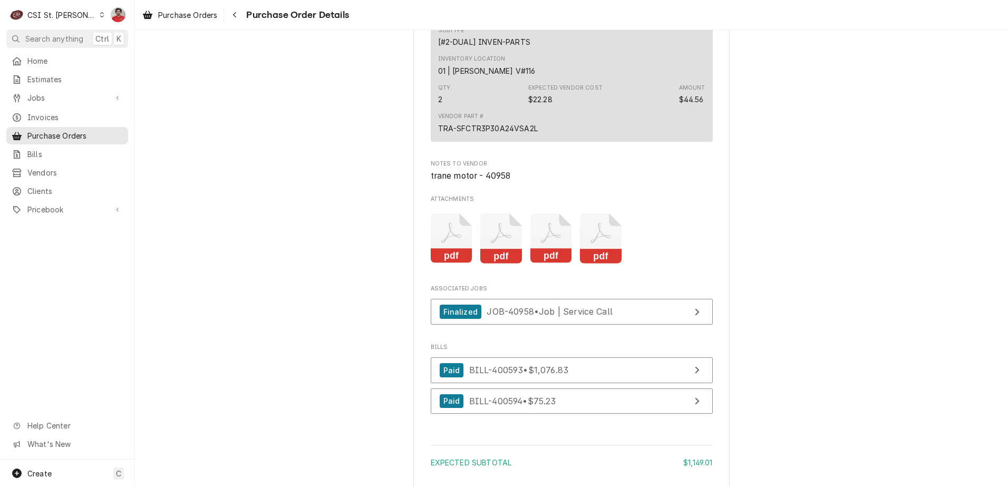
scroll to position [1429, 0]
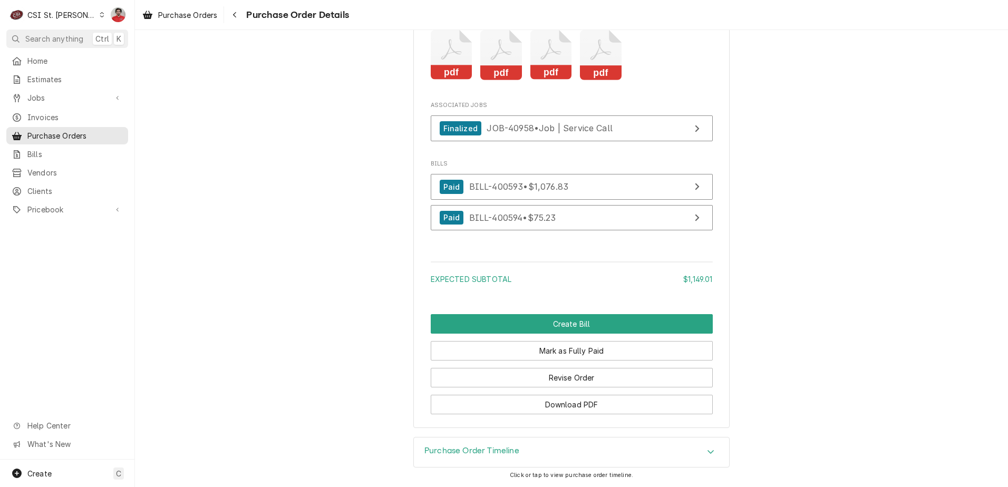
click at [431, 55] on icon "Attachments" at bounding box center [452, 55] width 42 height 50
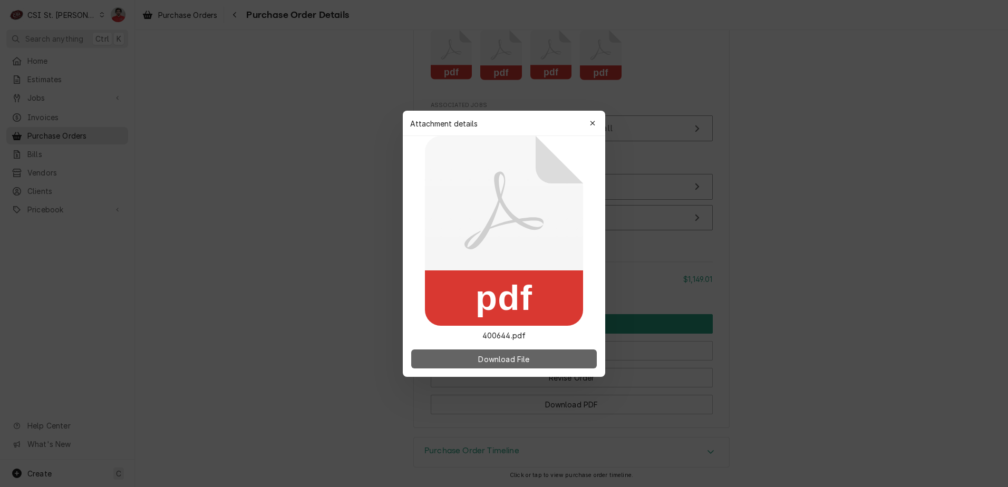
click at [525, 362] on span "Download File" at bounding box center [503, 358] width 55 height 11
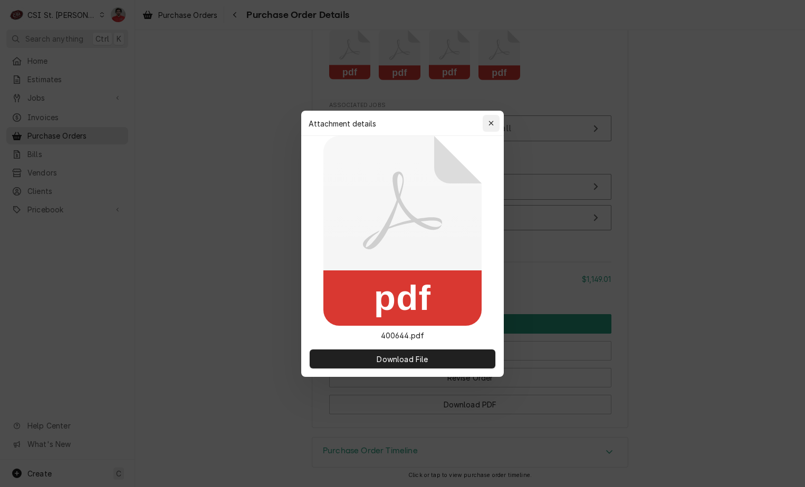
click at [493, 123] on icon "button" at bounding box center [491, 123] width 6 height 7
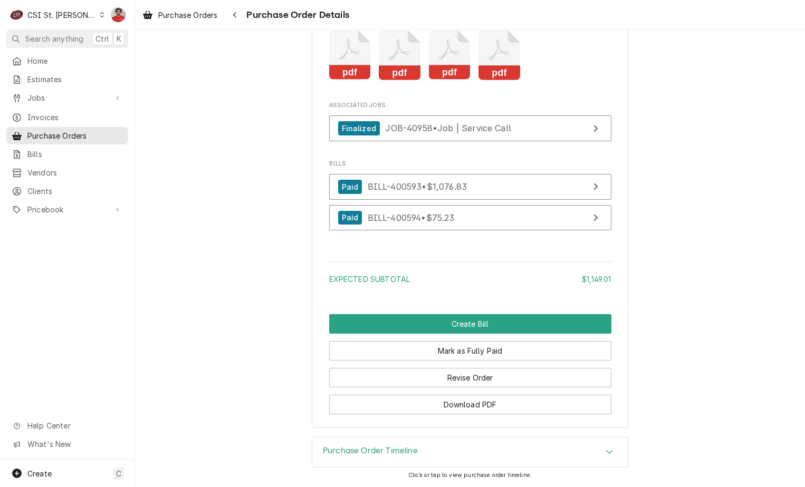
click at [388, 54] on icon "Attachments" at bounding box center [400, 55] width 42 height 50
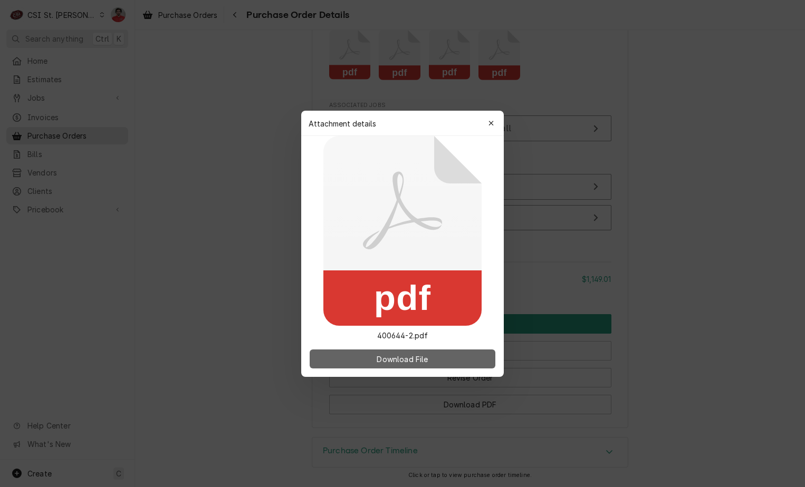
click at [410, 362] on span "Download File" at bounding box center [401, 358] width 55 height 11
click at [492, 125] on icon "button" at bounding box center [491, 123] width 6 height 7
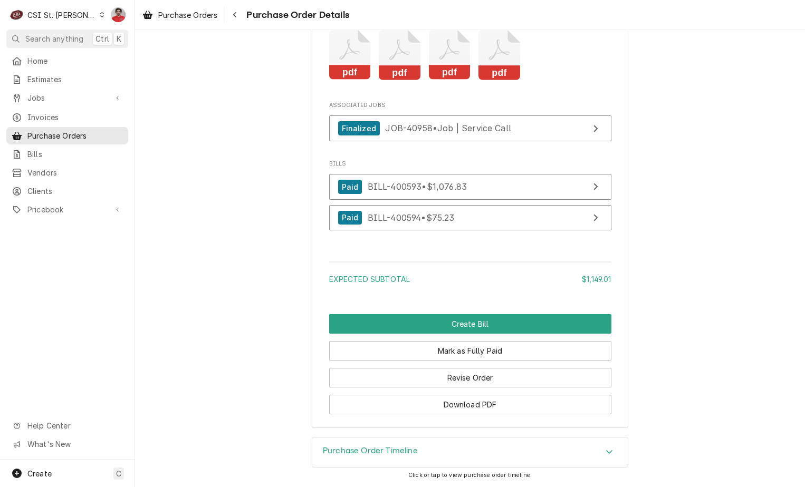
click at [493, 63] on icon "Attachments" at bounding box center [499, 55] width 42 height 50
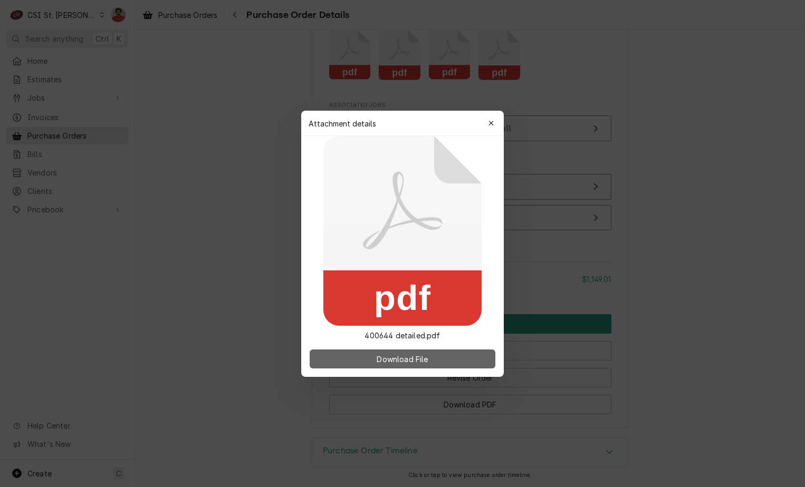
click at [415, 356] on span "Download File" at bounding box center [401, 358] width 55 height 11
click at [489, 118] on div "button" at bounding box center [491, 123] width 11 height 11
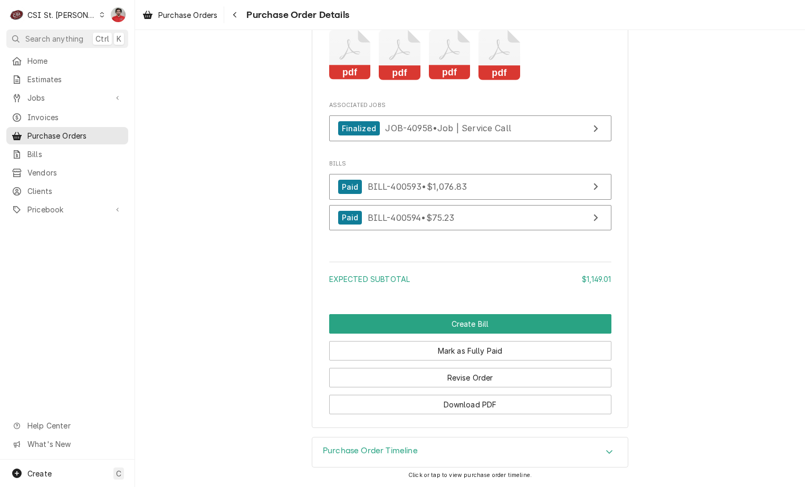
click at [438, 63] on icon "Attachments" at bounding box center [450, 55] width 42 height 50
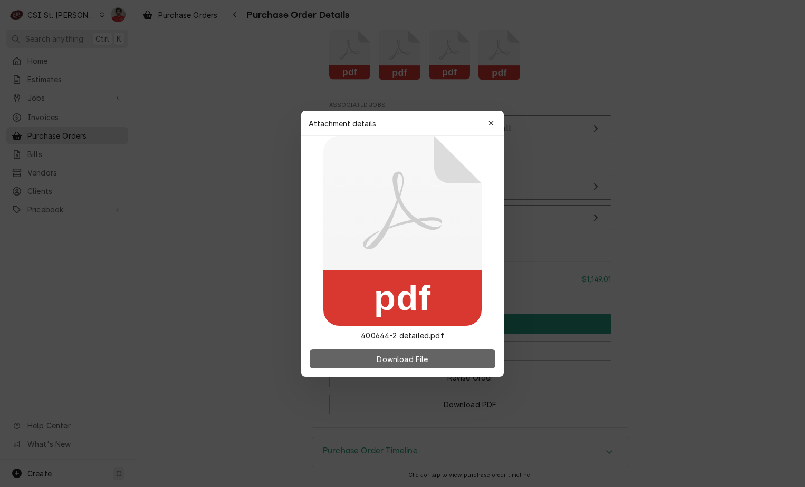
click at [459, 356] on button "Download File" at bounding box center [402, 359] width 186 height 19
click at [491, 123] on icon "button" at bounding box center [490, 123] width 5 height 5
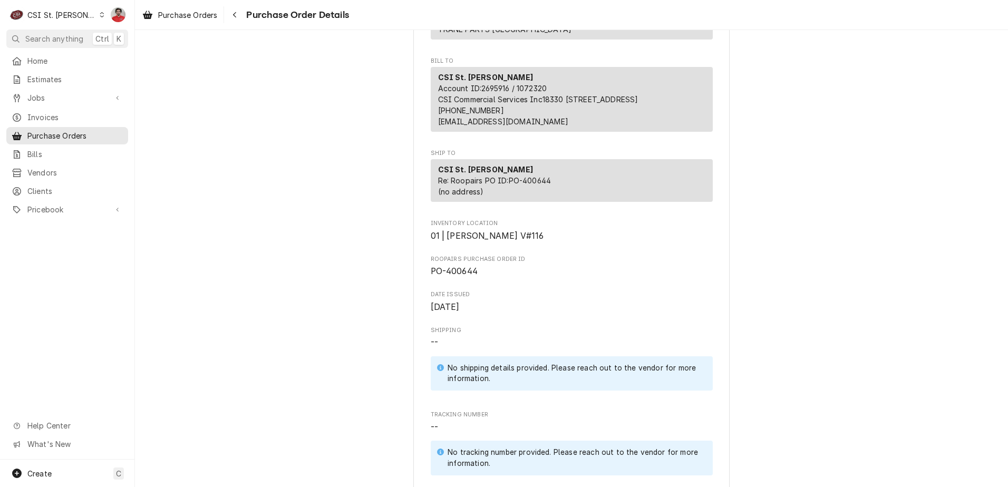
scroll to position [0, 0]
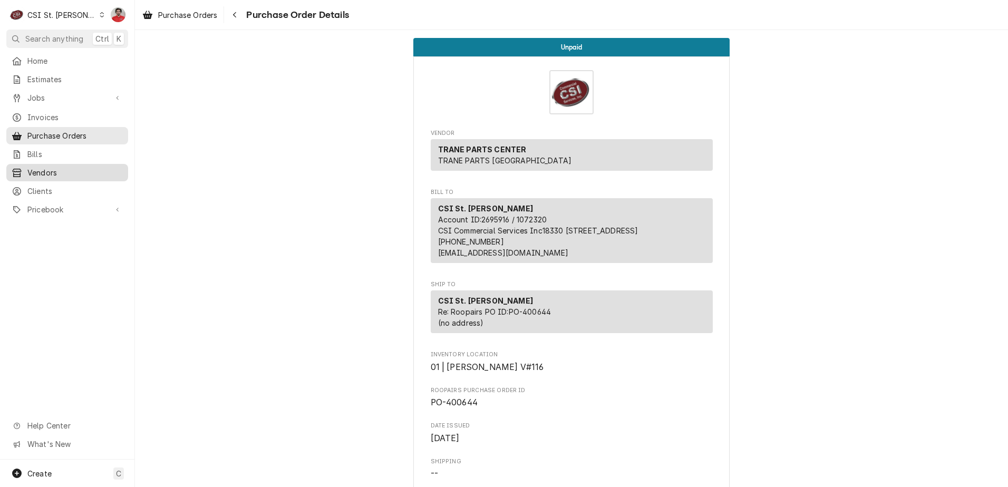
click at [39, 167] on span "Vendors" at bounding box center [74, 172] width 95 height 11
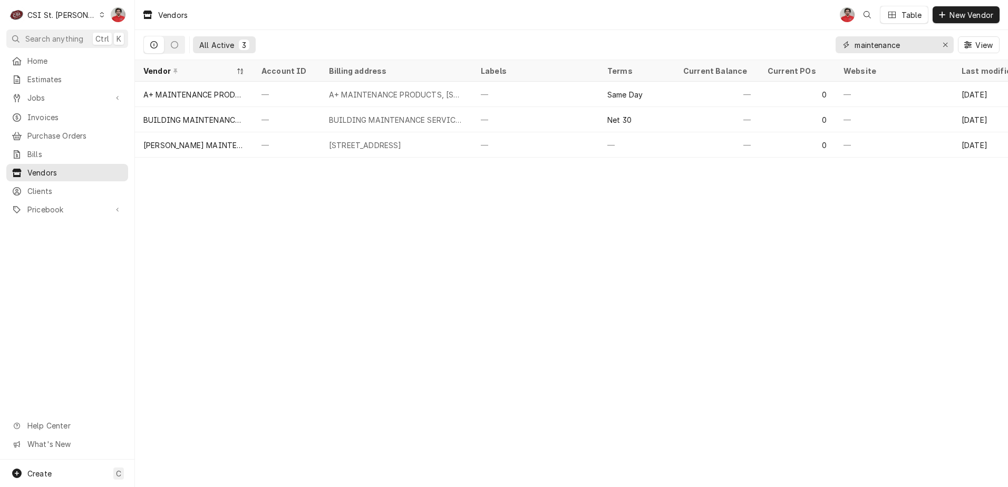
click at [872, 44] on input "maintenance" at bounding box center [894, 44] width 79 height 17
type input "trane"
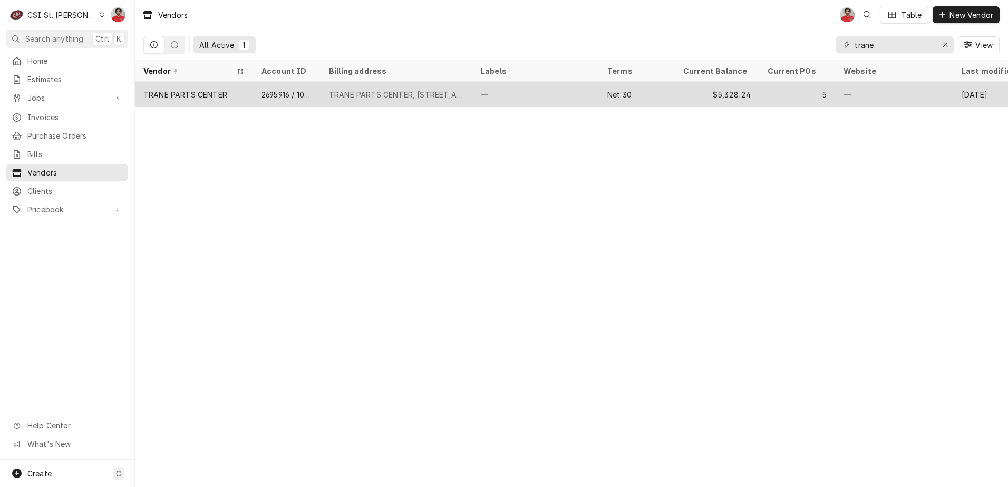
click at [481, 89] on div "—" at bounding box center [535, 94] width 127 height 25
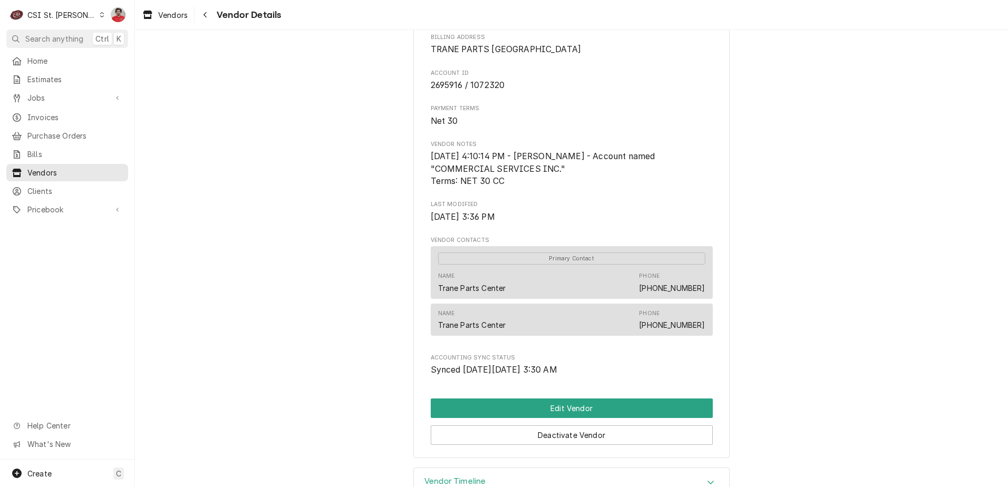
scroll to position [146, 0]
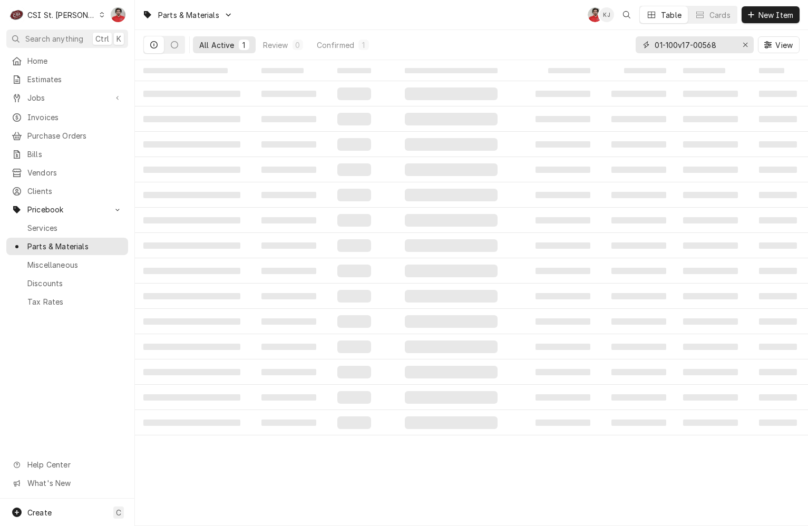
drag, startPoint x: 726, startPoint y: 49, endPoint x: 557, endPoint y: 36, distance: 169.7
click at [557, 36] on div "All Active 1 Review 0 Confirmed 1 01-100v17-00568 View" at bounding box center [471, 45] width 656 height 30
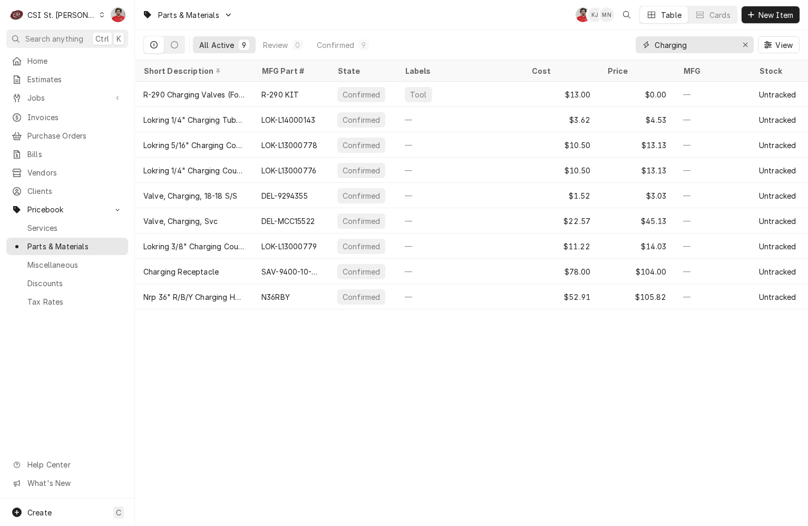
type input "Charging"
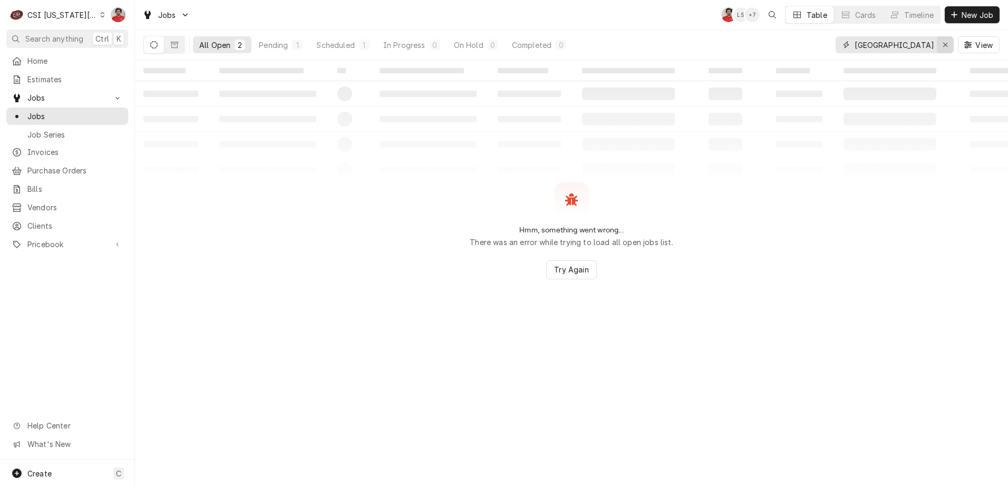
click at [944, 48] on icon "Erase input" at bounding box center [946, 44] width 6 height 7
